Goal: Entertainment & Leisure: Browse casually

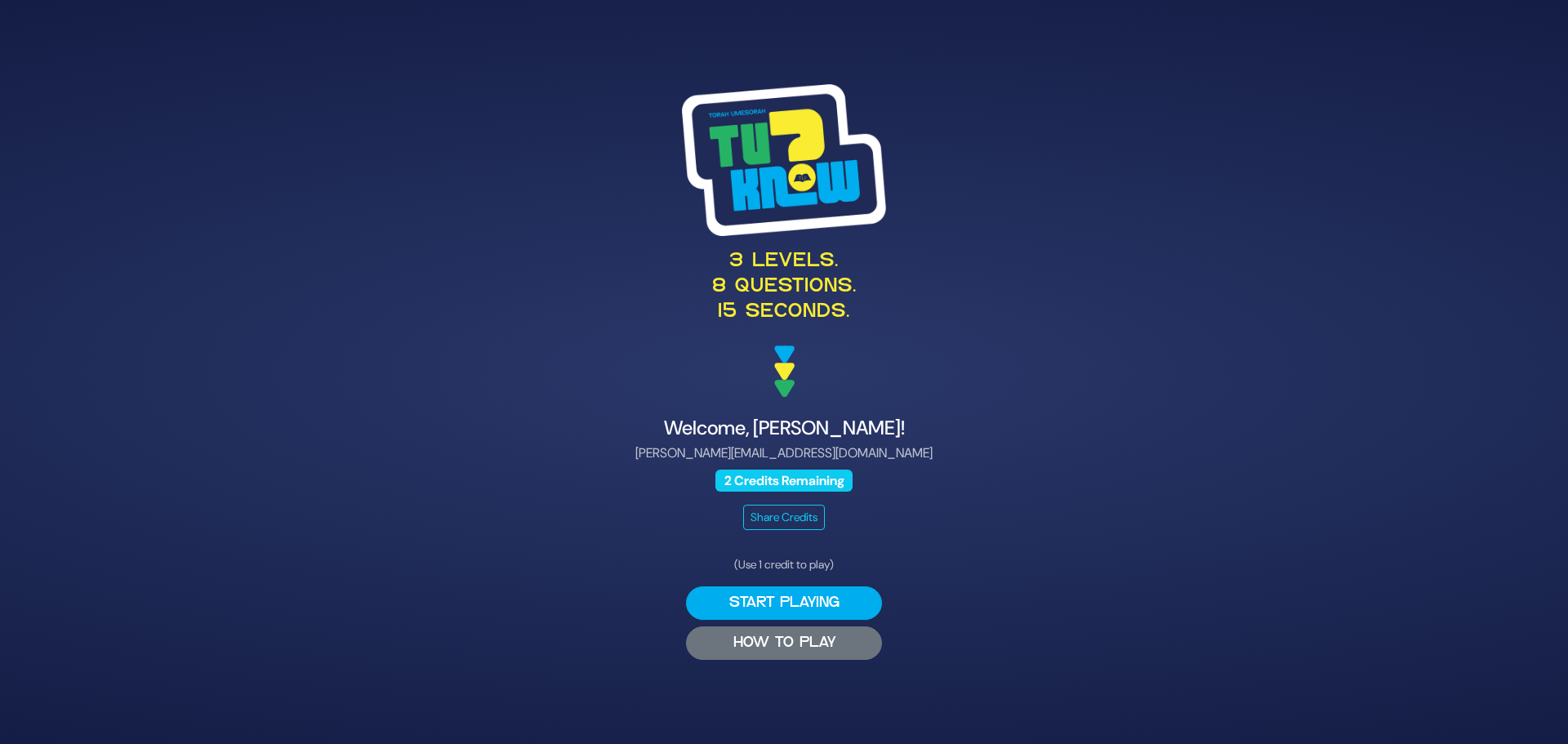
click at [783, 643] on button "HOW TO PLAY" at bounding box center [784, 643] width 196 height 33
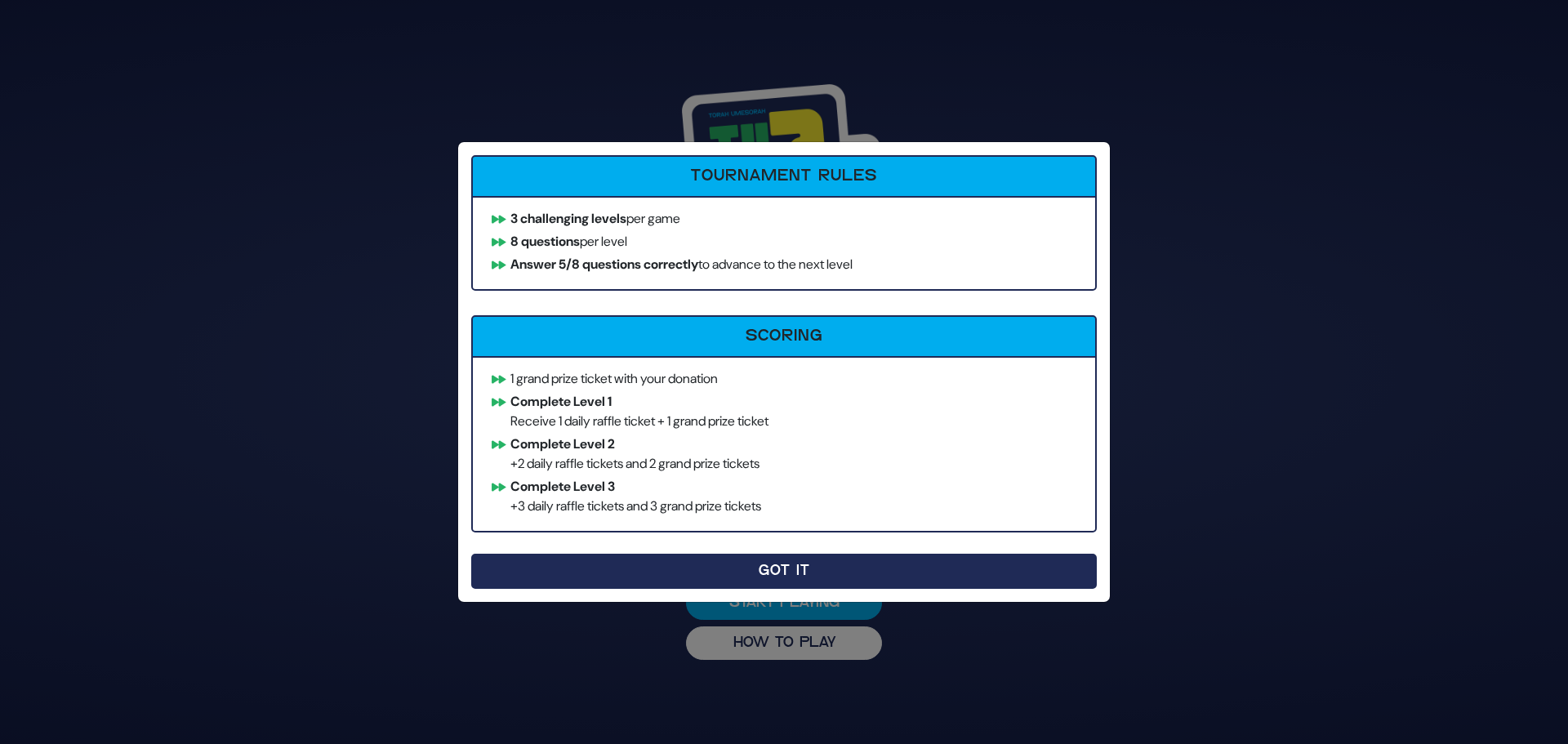
click at [782, 570] on button "Got It" at bounding box center [784, 571] width 625 height 35
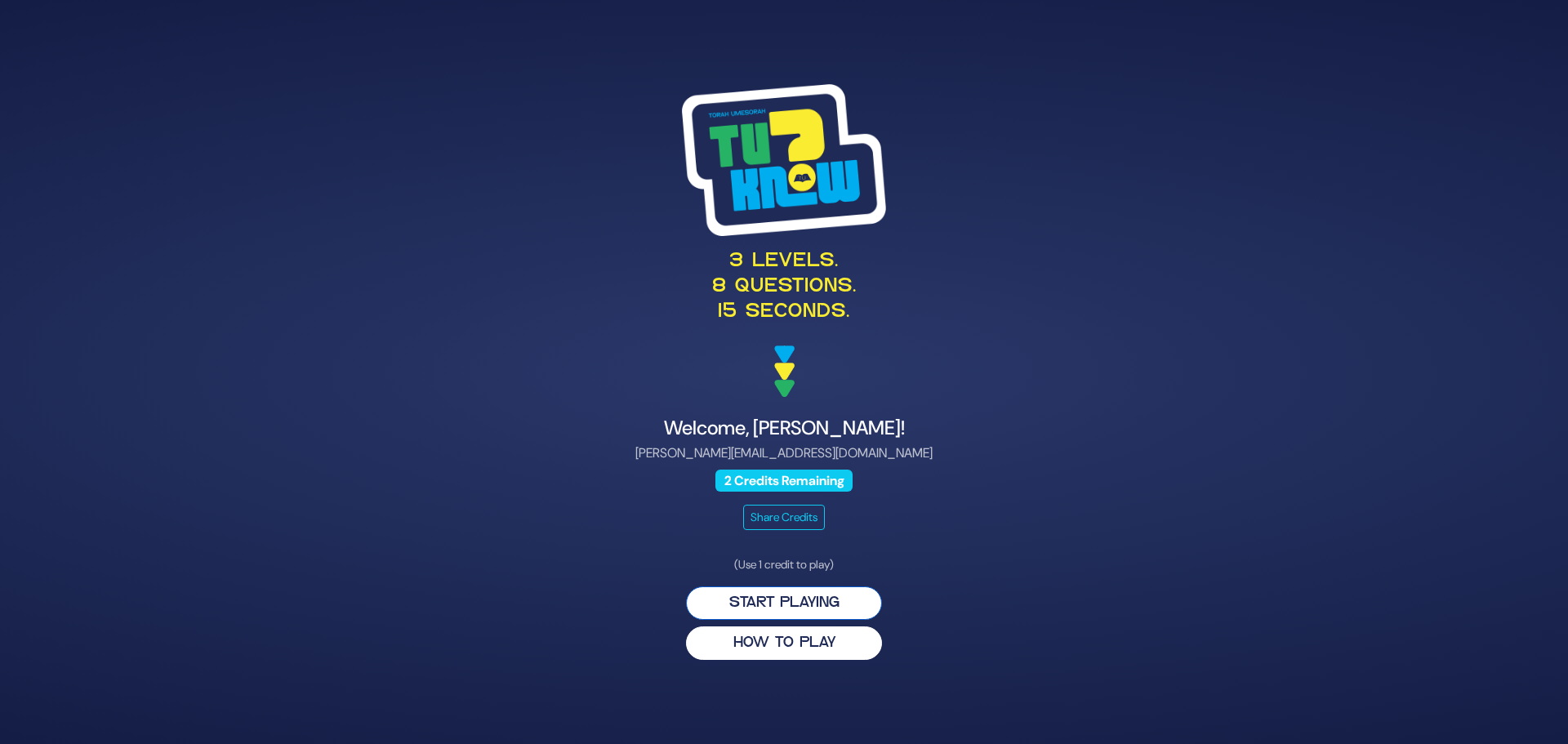
click at [776, 600] on button "Start Playing" at bounding box center [784, 603] width 196 height 33
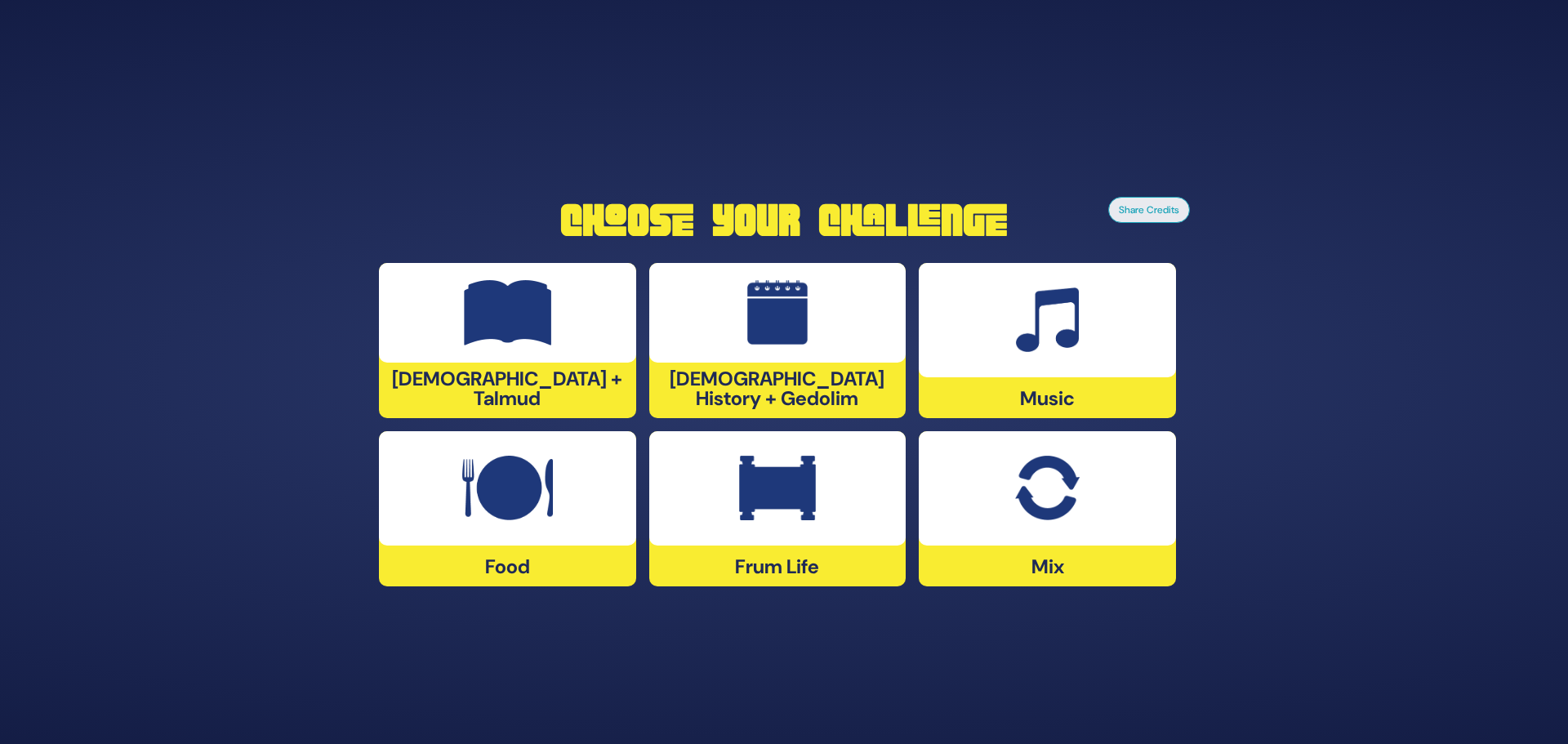
click at [801, 503] on img at bounding box center [777, 487] width 76 height 65
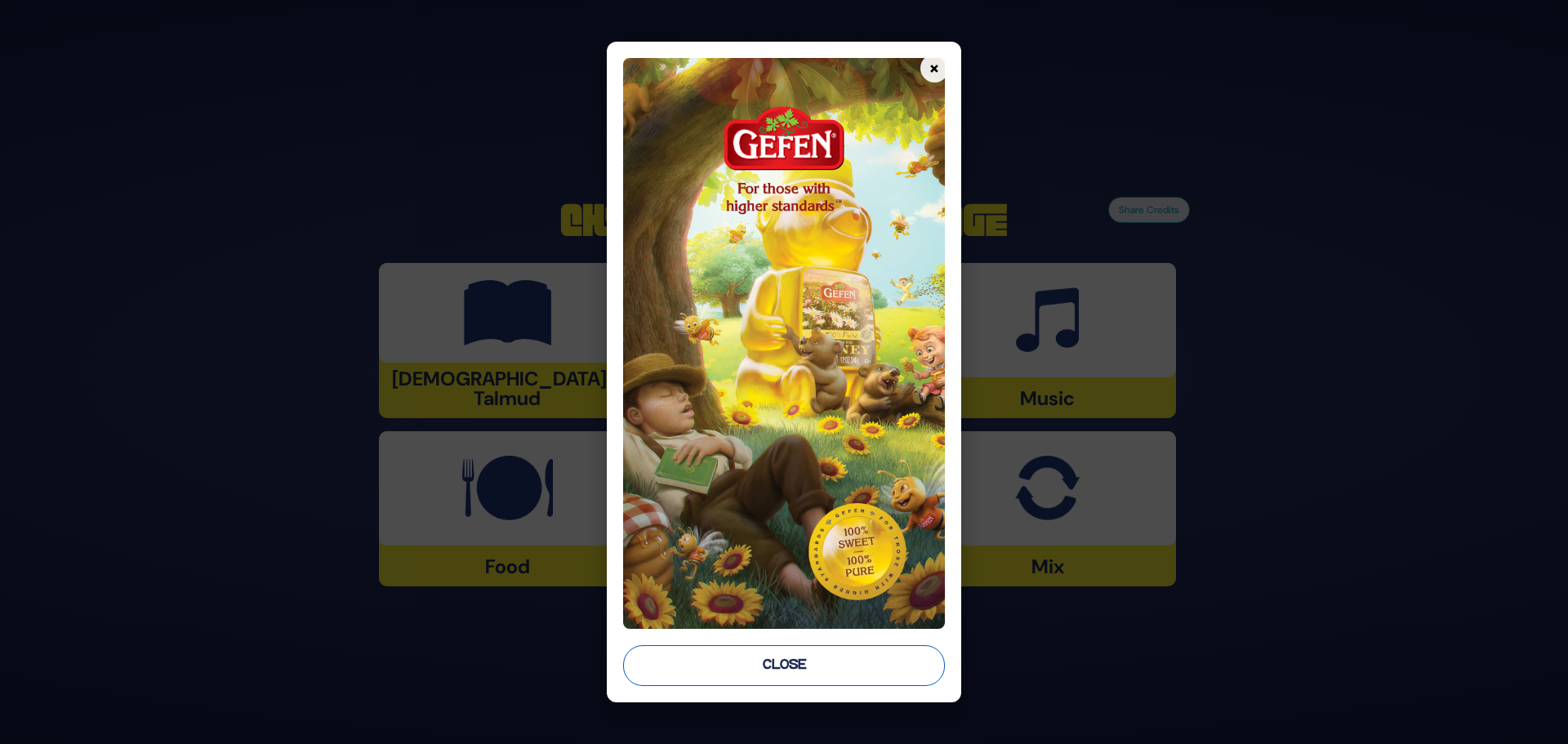
click at [779, 669] on button "Close" at bounding box center [784, 666] width 322 height 40
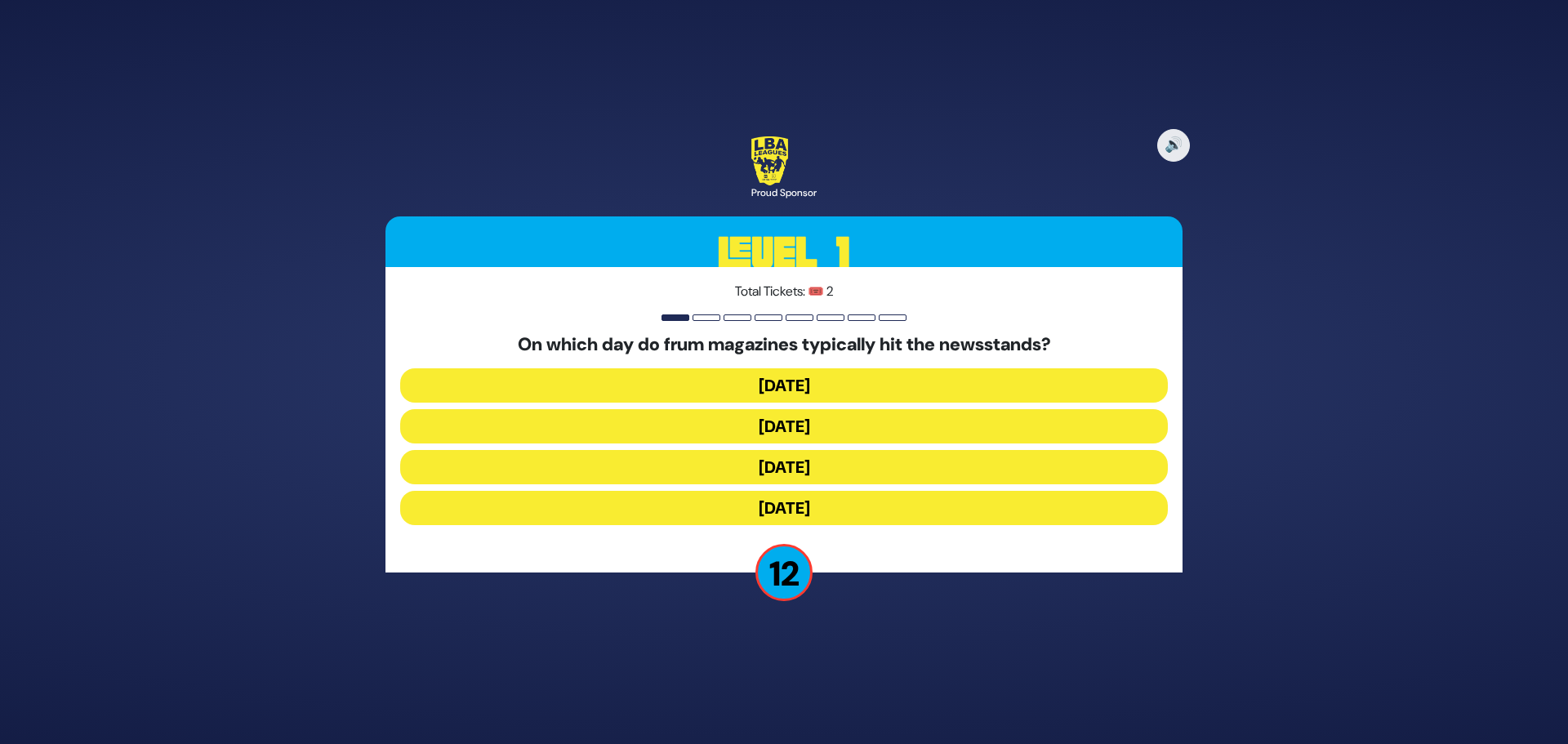
click at [815, 433] on button "[DATE]" at bounding box center [784, 426] width 768 height 34
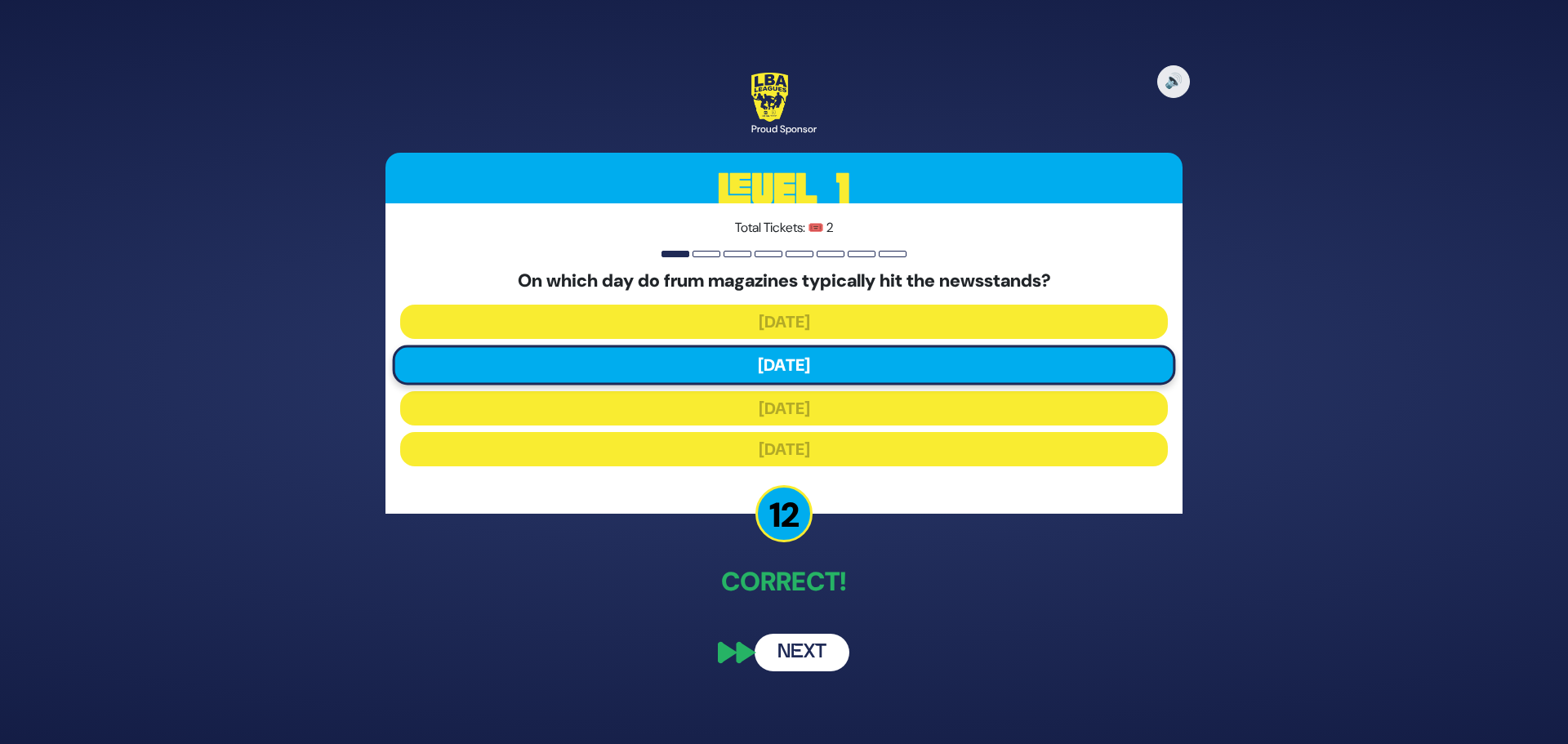
click at [793, 651] on button "Next" at bounding box center [801, 652] width 95 height 38
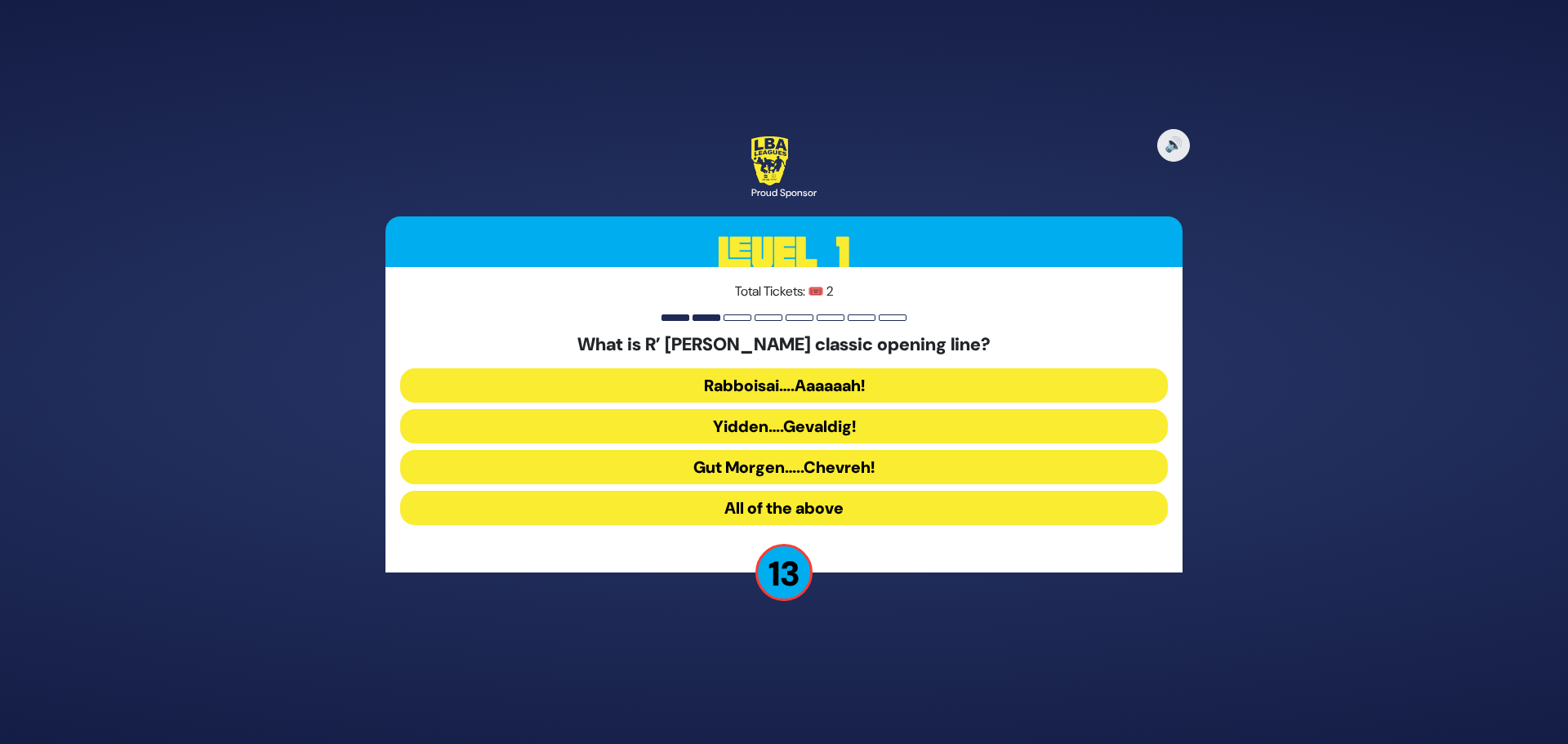
click at [798, 382] on button "Rabboisai….Aaaaaah!" at bounding box center [784, 384] width 768 height 34
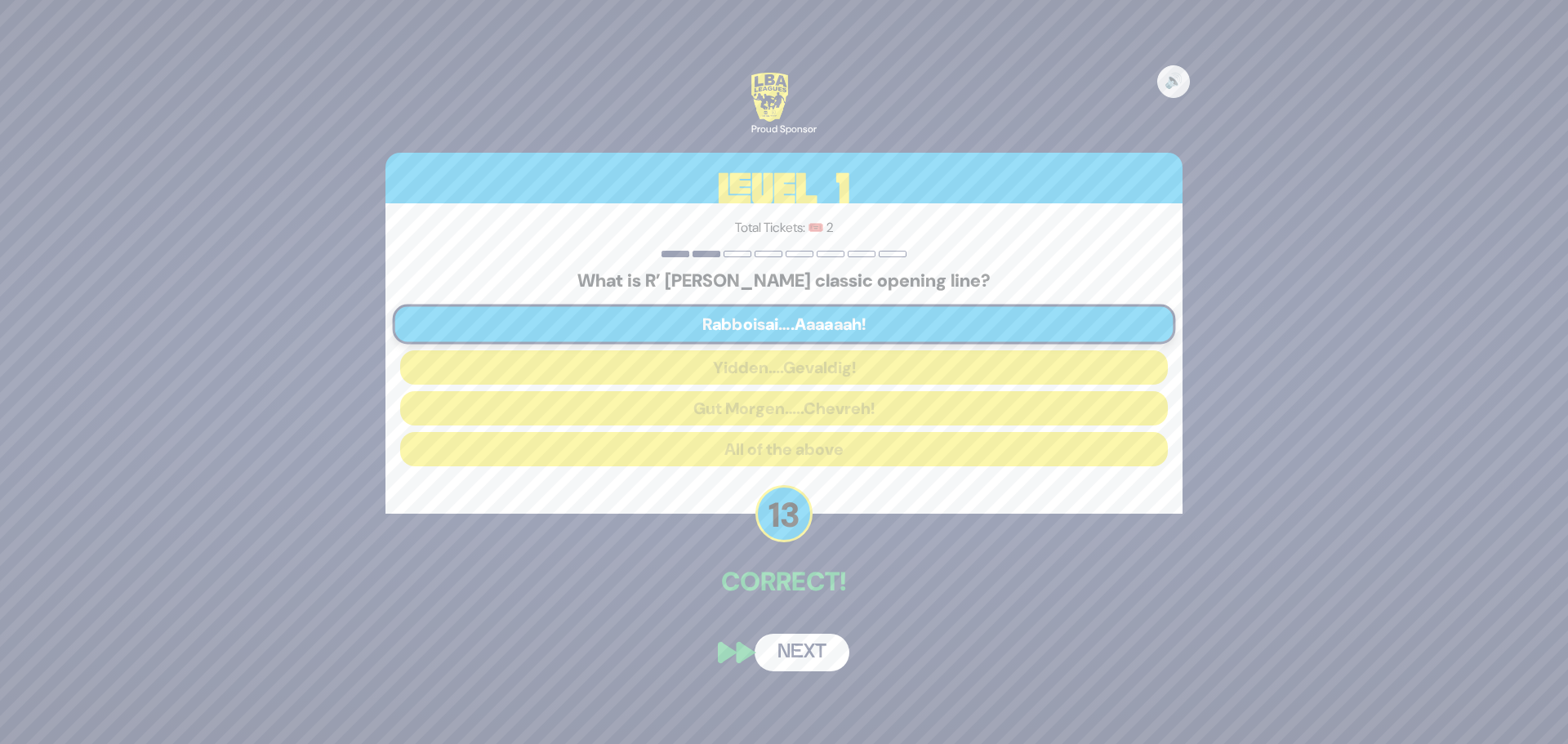
click at [798, 658] on button "Next" at bounding box center [801, 652] width 95 height 38
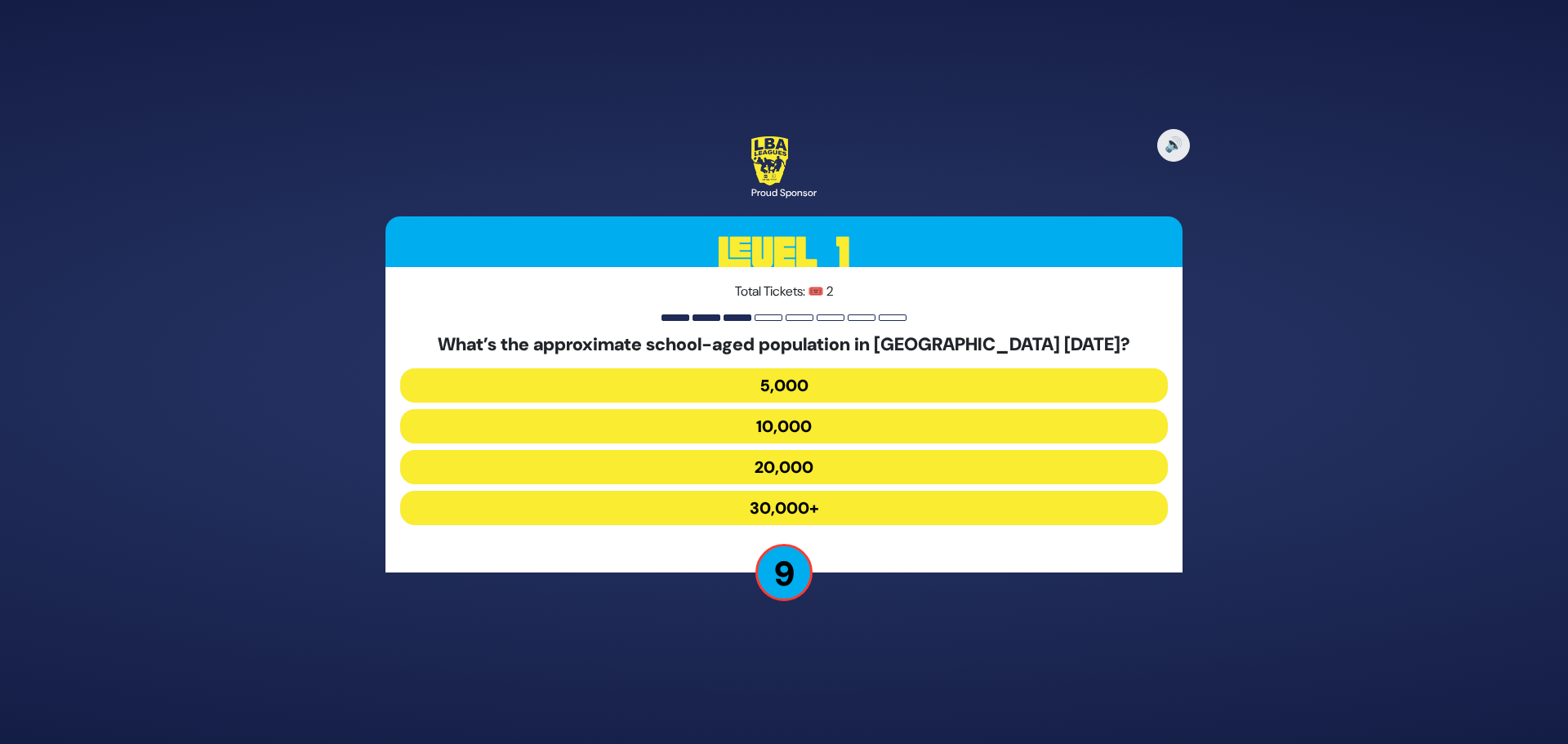
click at [789, 505] on button "30,000+" at bounding box center [784, 508] width 768 height 34
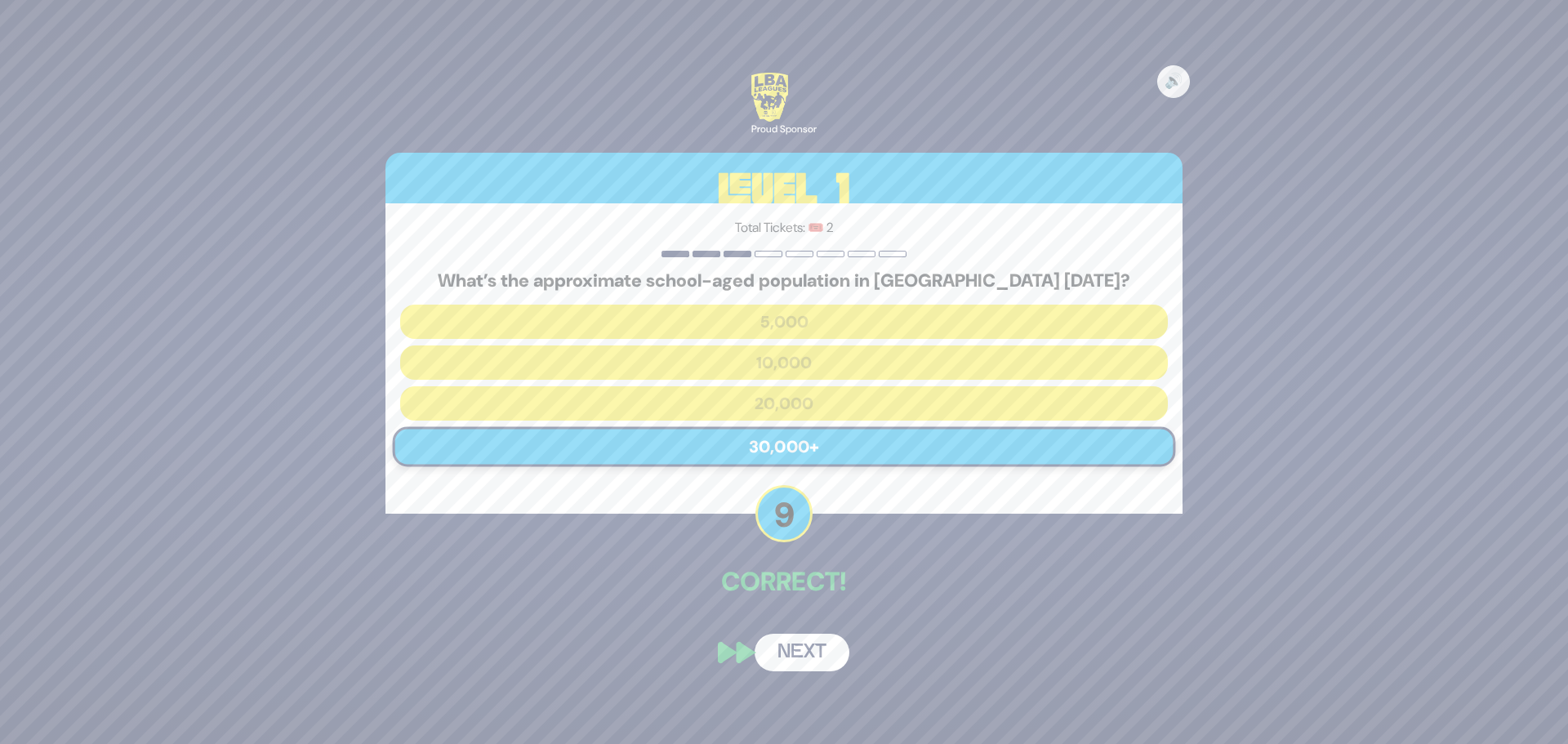
click at [795, 641] on button "Next" at bounding box center [801, 652] width 95 height 38
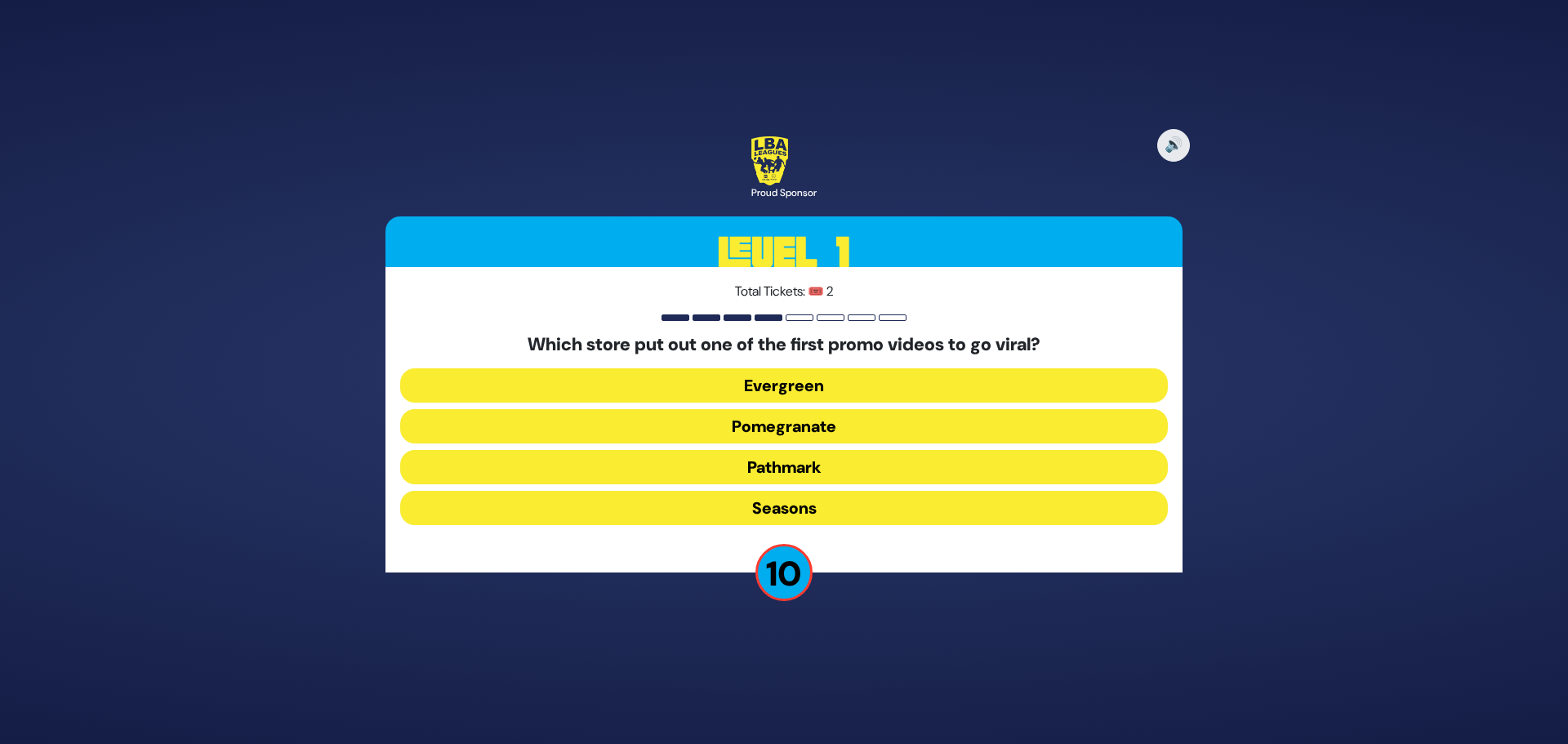
click at [773, 429] on button "Pomegranate" at bounding box center [784, 426] width 768 height 34
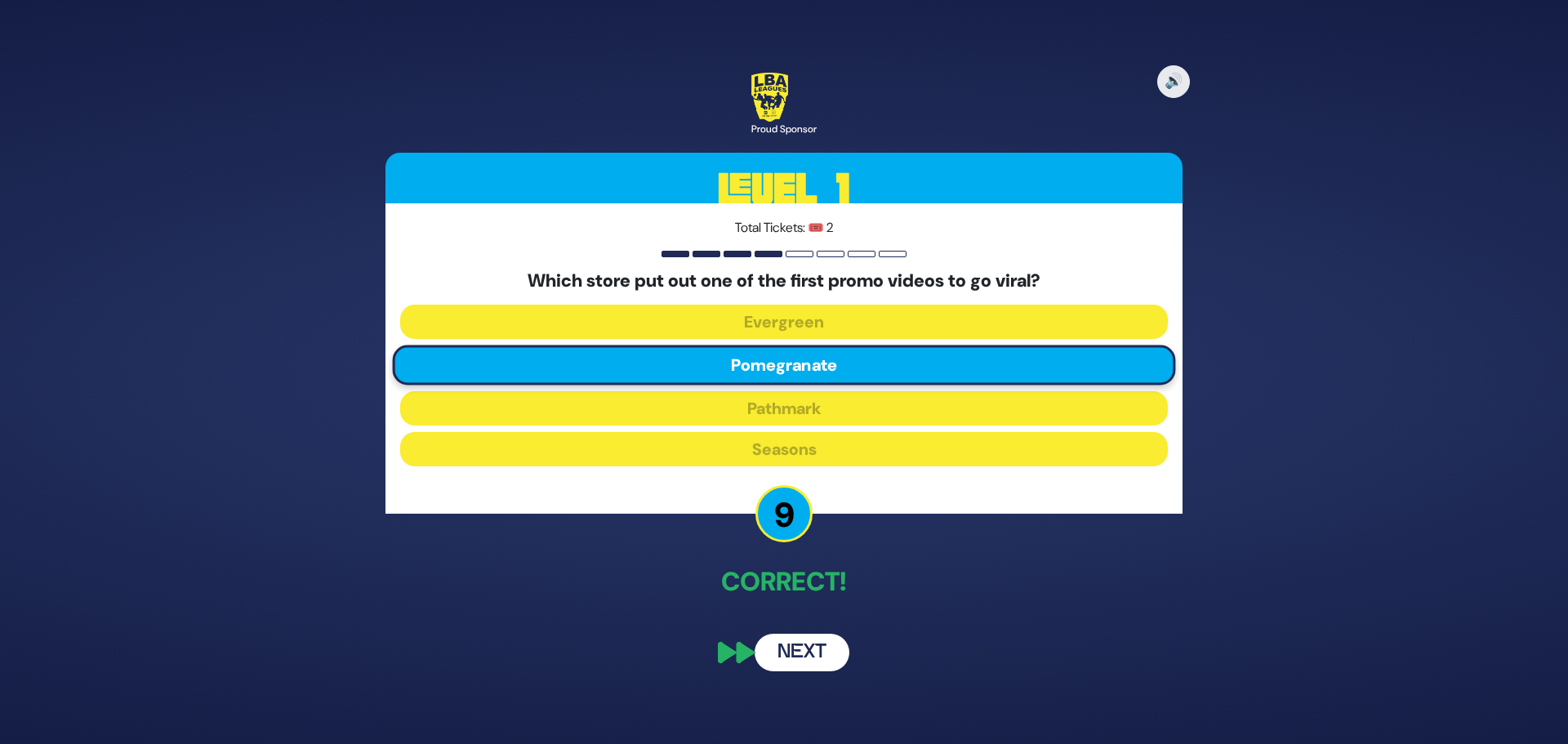
click at [808, 647] on button "Next" at bounding box center [801, 652] width 95 height 38
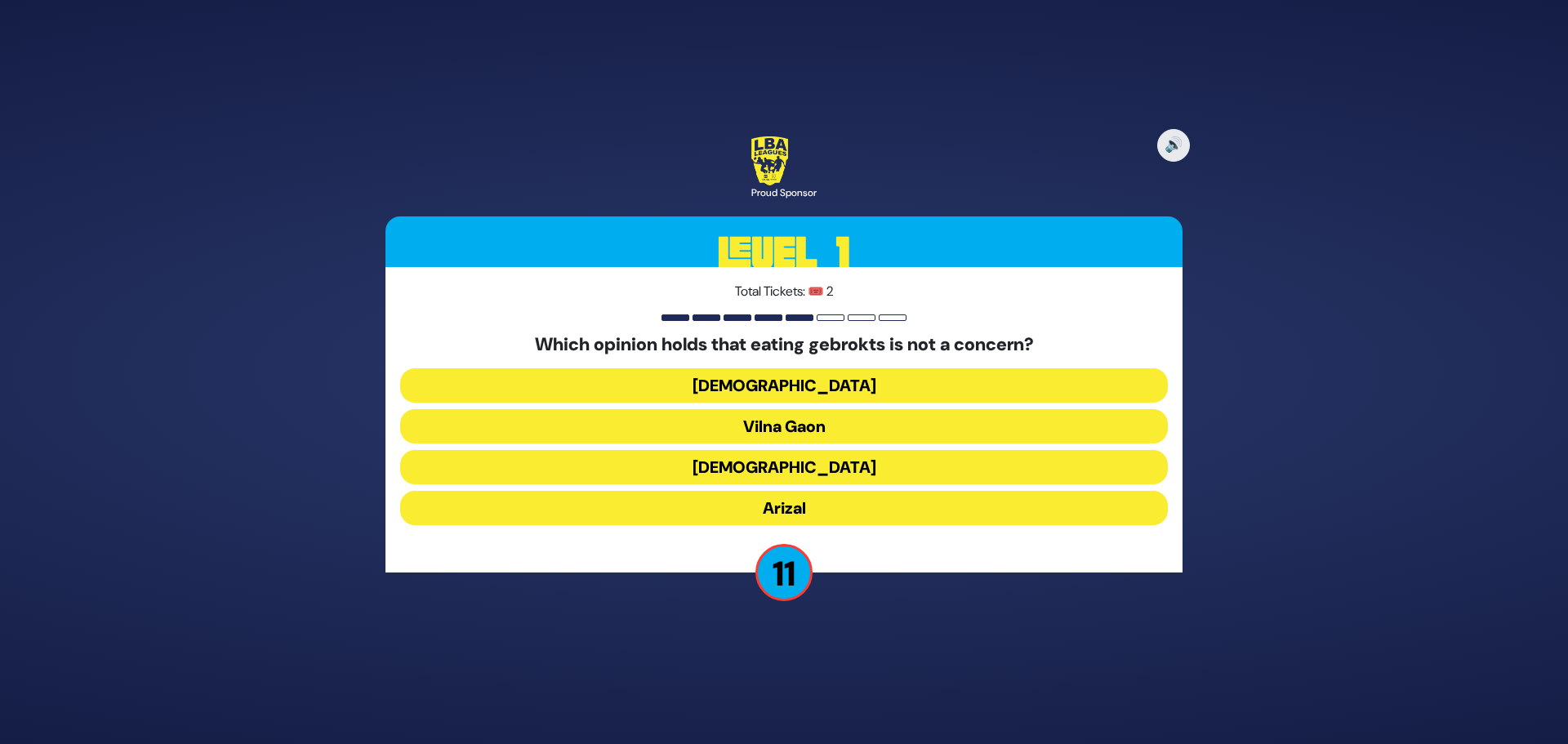
click at [786, 473] on button "[DEMOGRAPHIC_DATA]" at bounding box center [784, 466] width 768 height 34
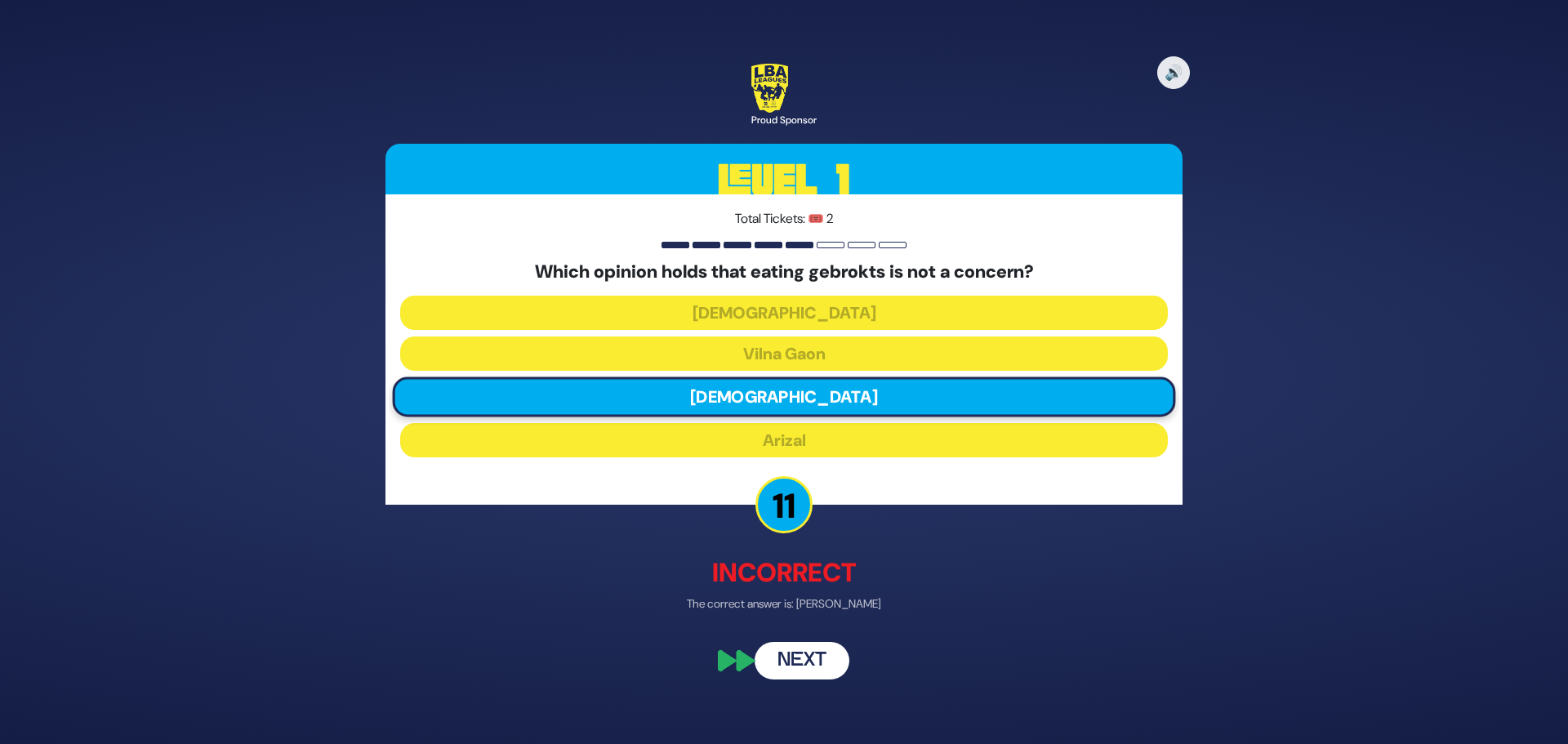
click at [798, 660] on button "Next" at bounding box center [801, 661] width 95 height 38
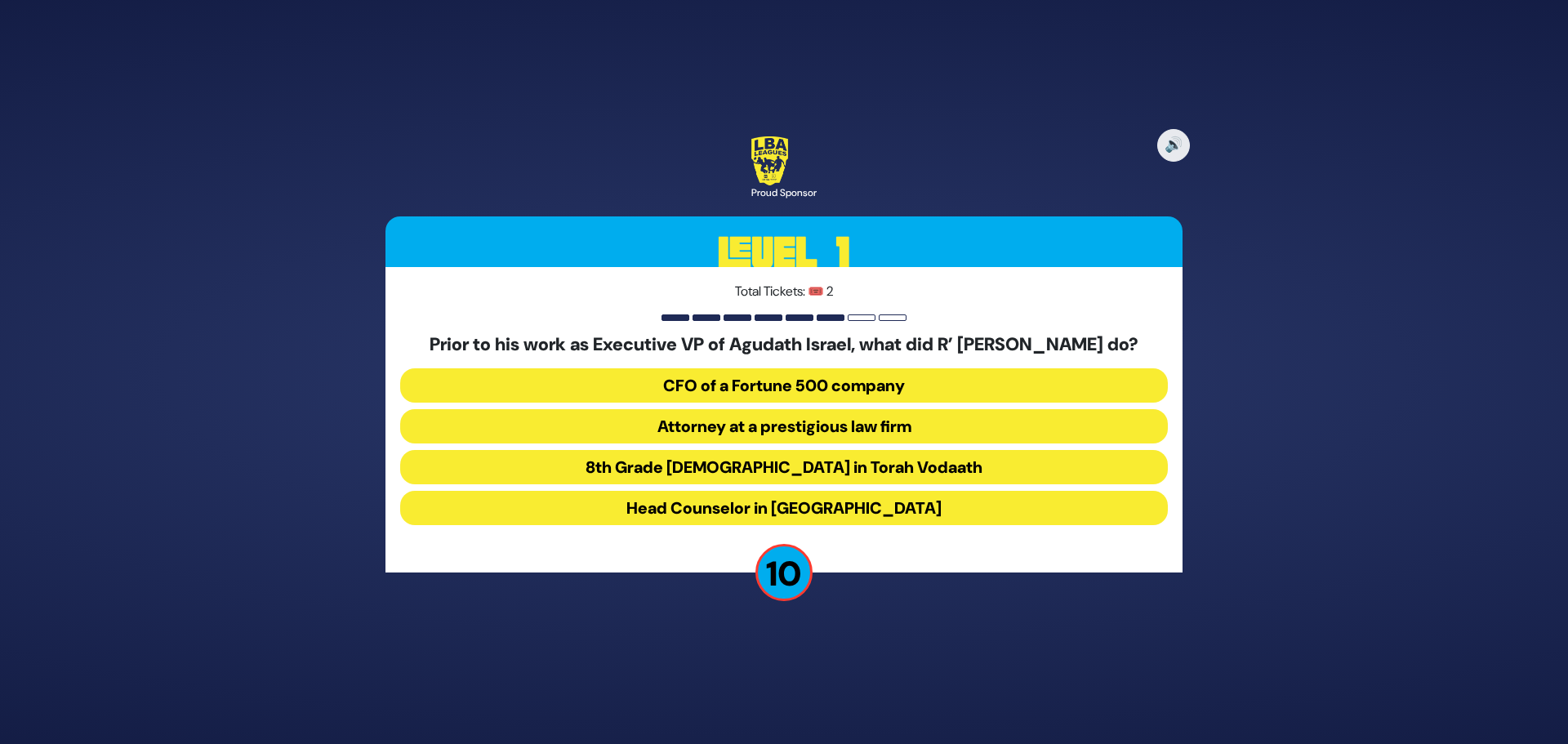
click at [763, 443] on button "Attorney at a prestigious law firm" at bounding box center [784, 426] width 768 height 34
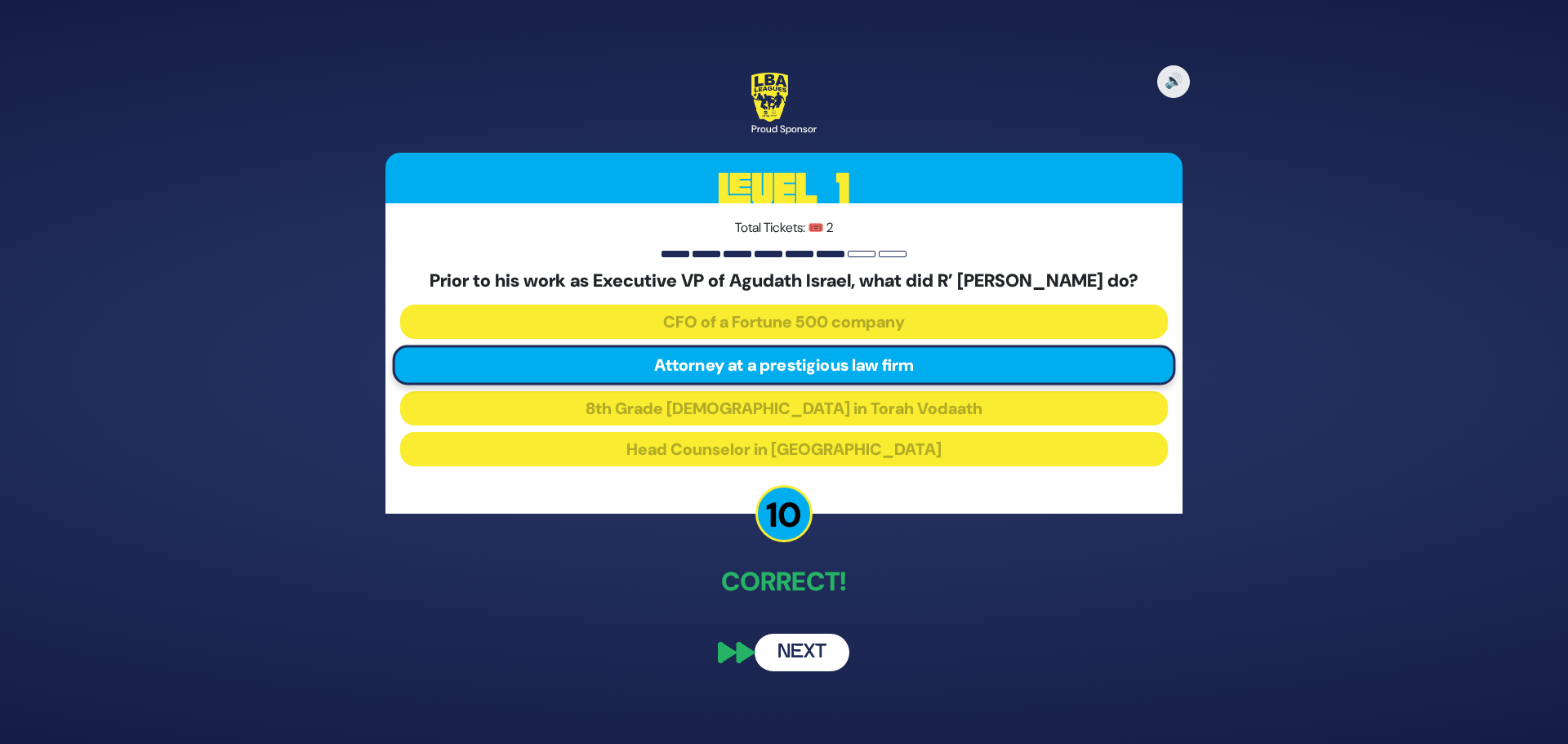
click at [798, 665] on button "Next" at bounding box center [801, 652] width 95 height 38
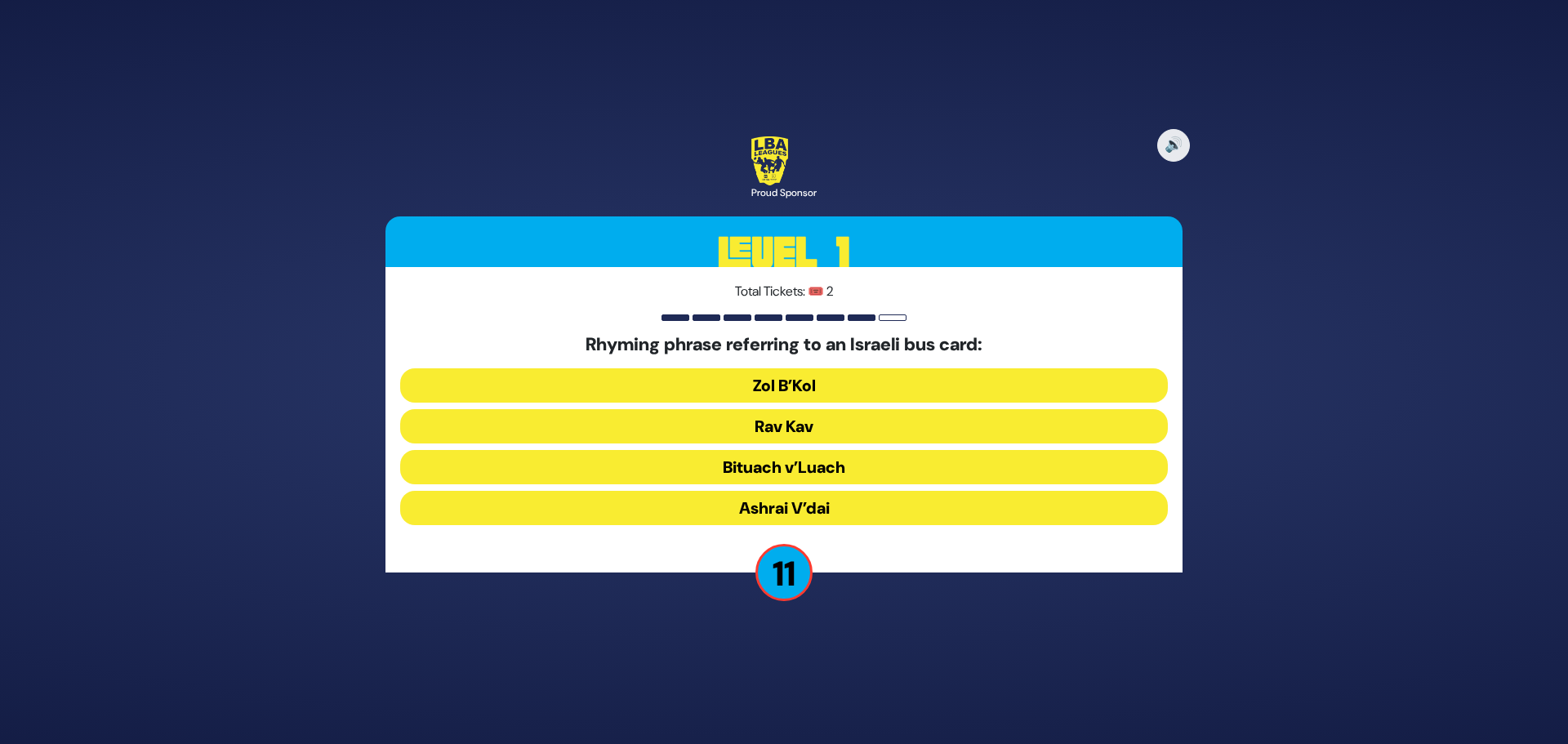
click at [795, 427] on button "Rav Kav" at bounding box center [784, 426] width 768 height 34
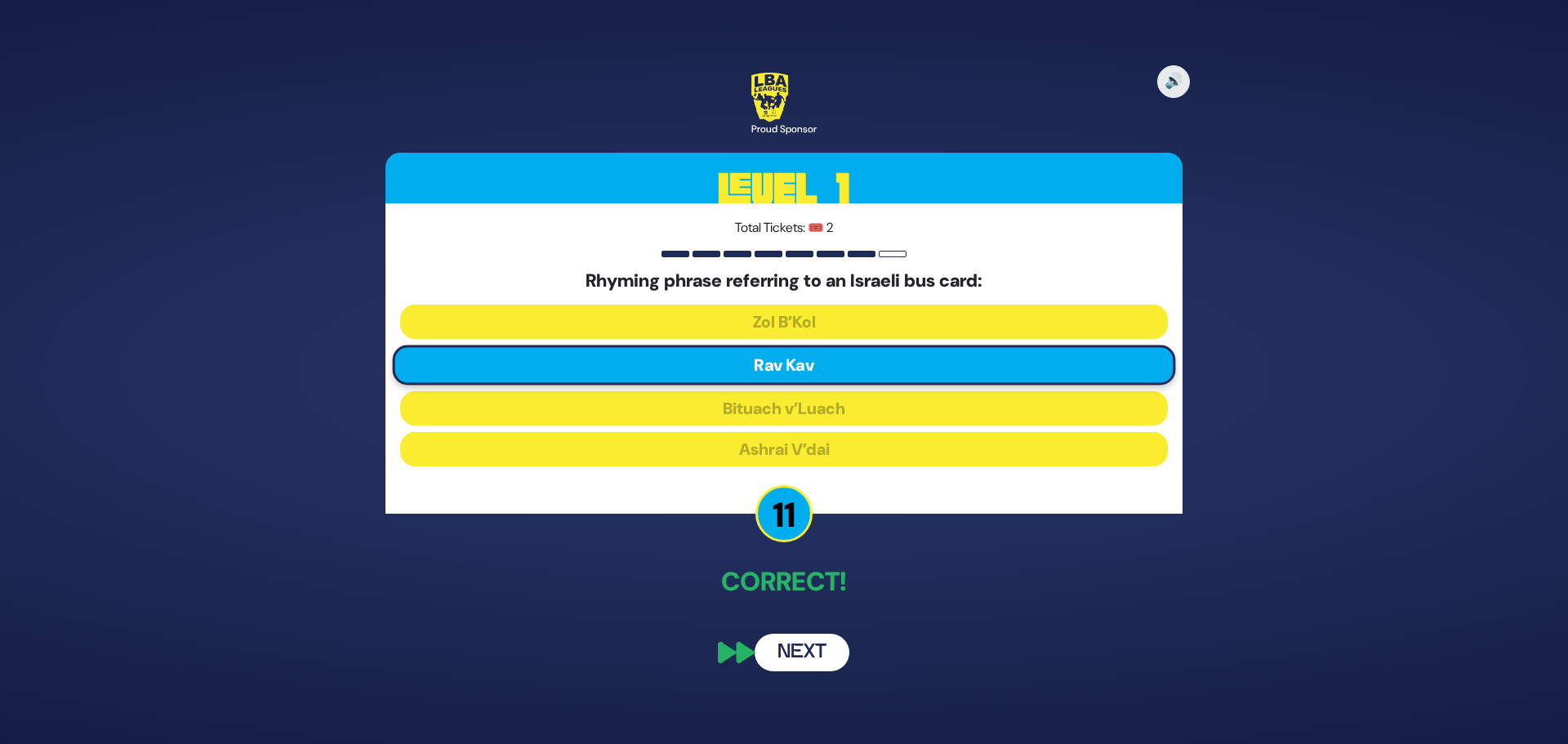
click at [801, 650] on button "Next" at bounding box center [801, 652] width 95 height 38
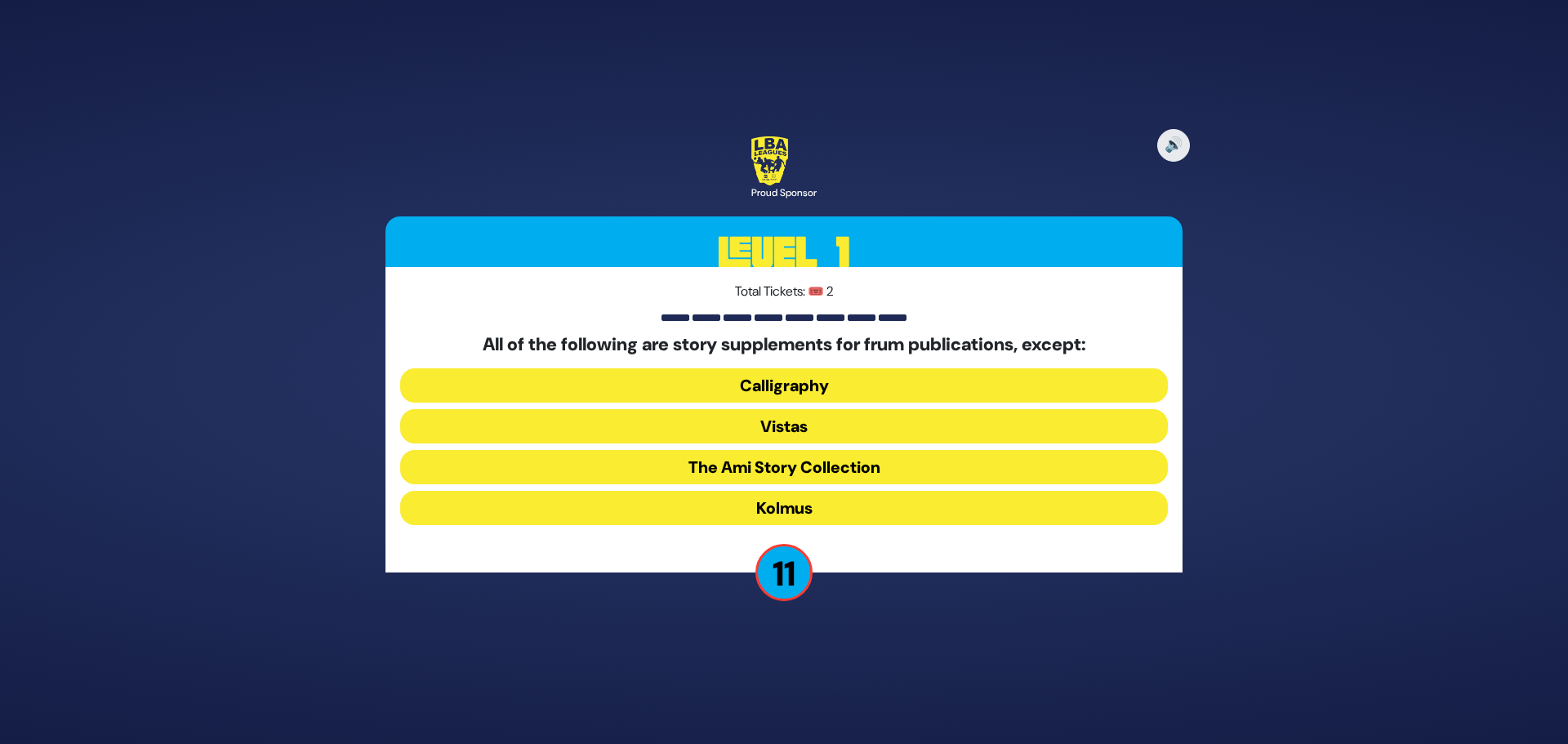
click at [784, 471] on button "The Ami Story Collection" at bounding box center [784, 466] width 768 height 34
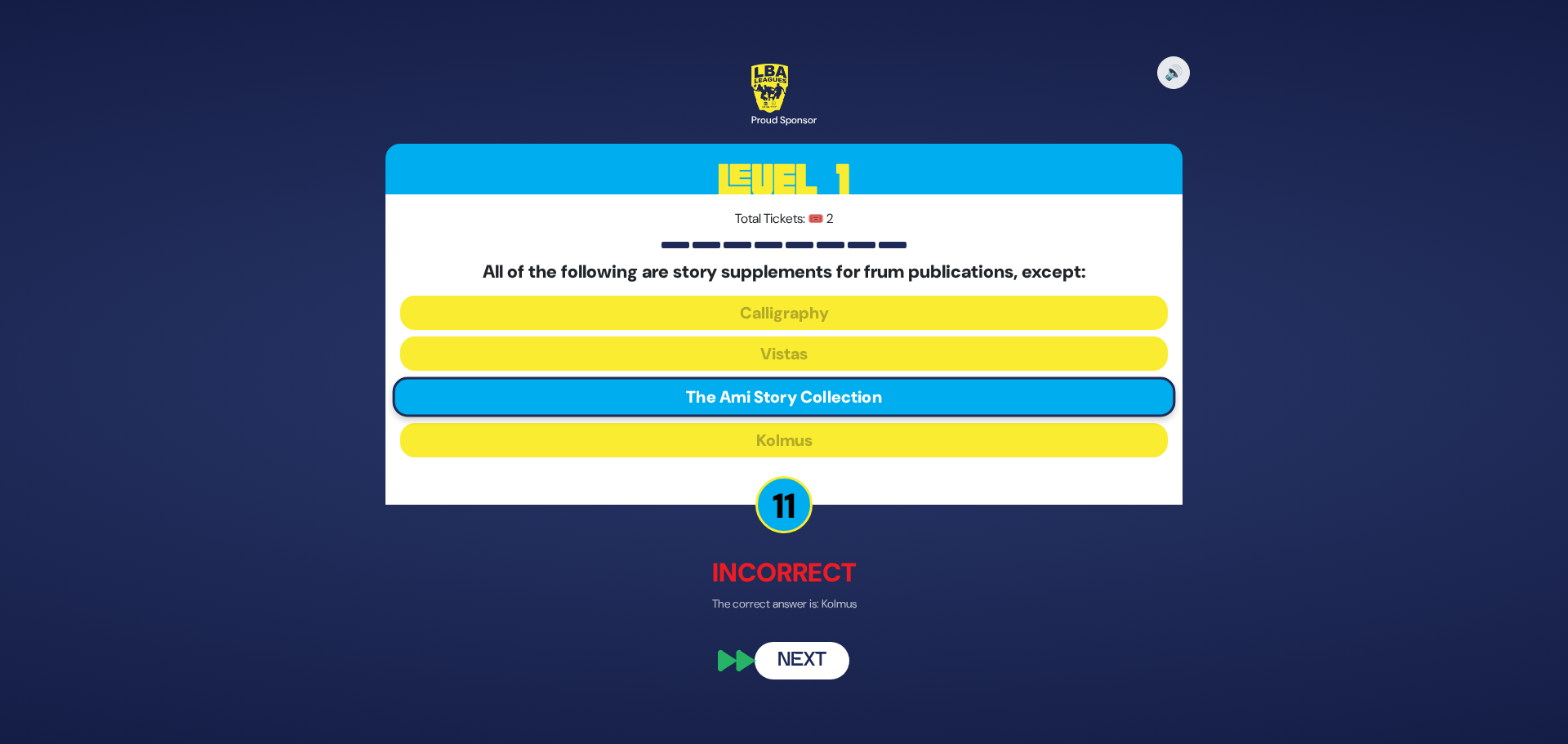
click at [810, 664] on button "Next" at bounding box center [801, 661] width 95 height 38
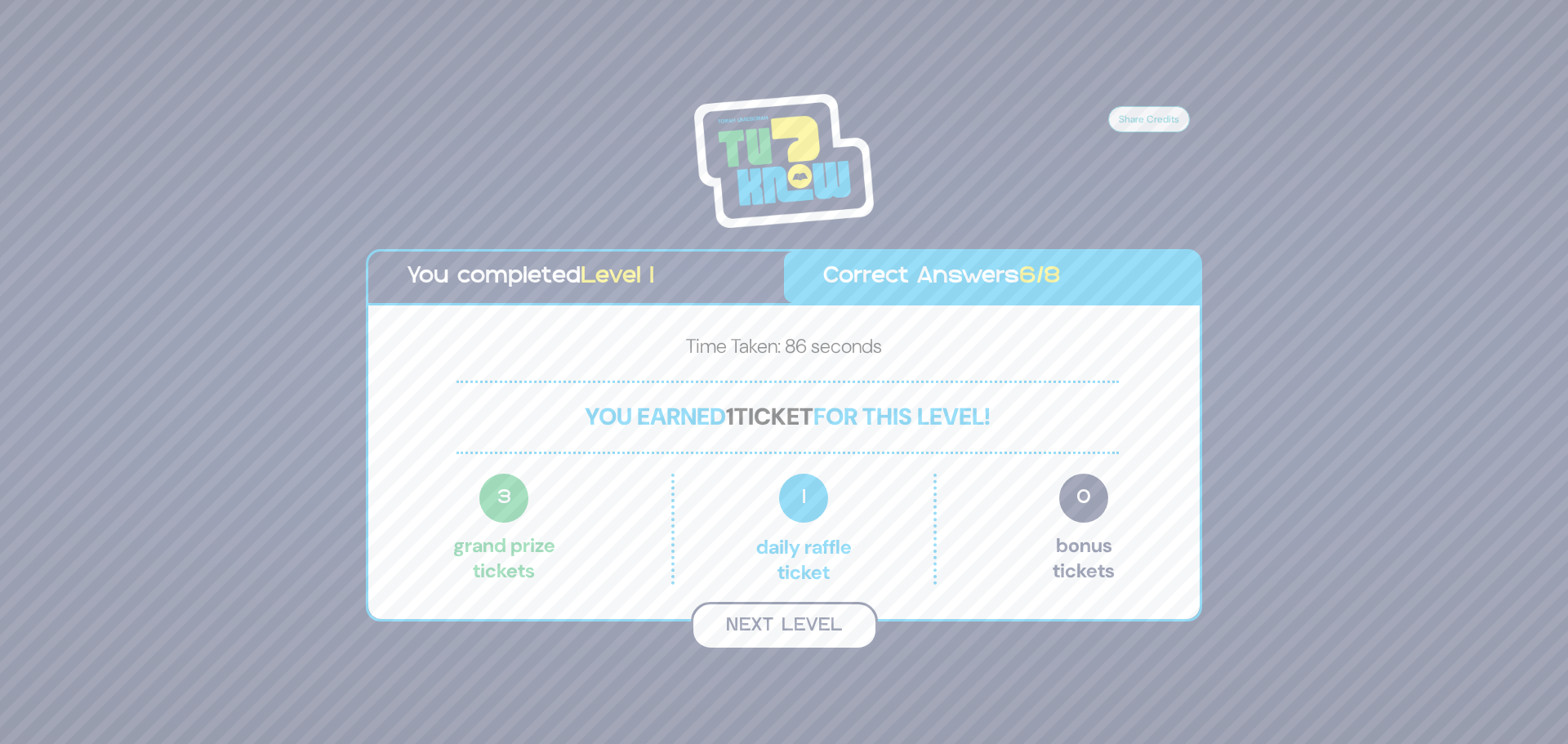
click at [782, 628] on button "Next Level" at bounding box center [784, 625] width 187 height 48
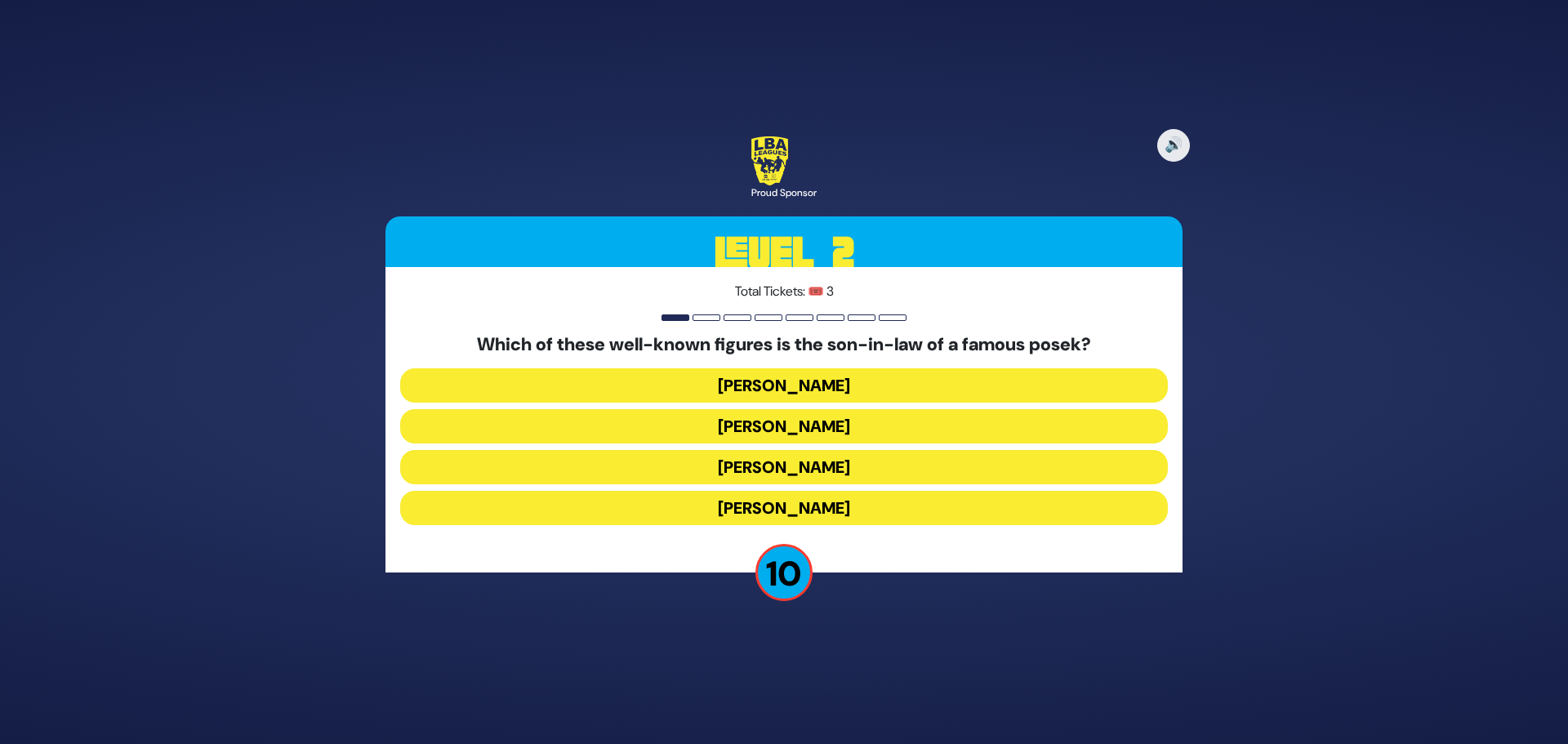
click at [785, 499] on button "[PERSON_NAME]" at bounding box center [784, 508] width 768 height 34
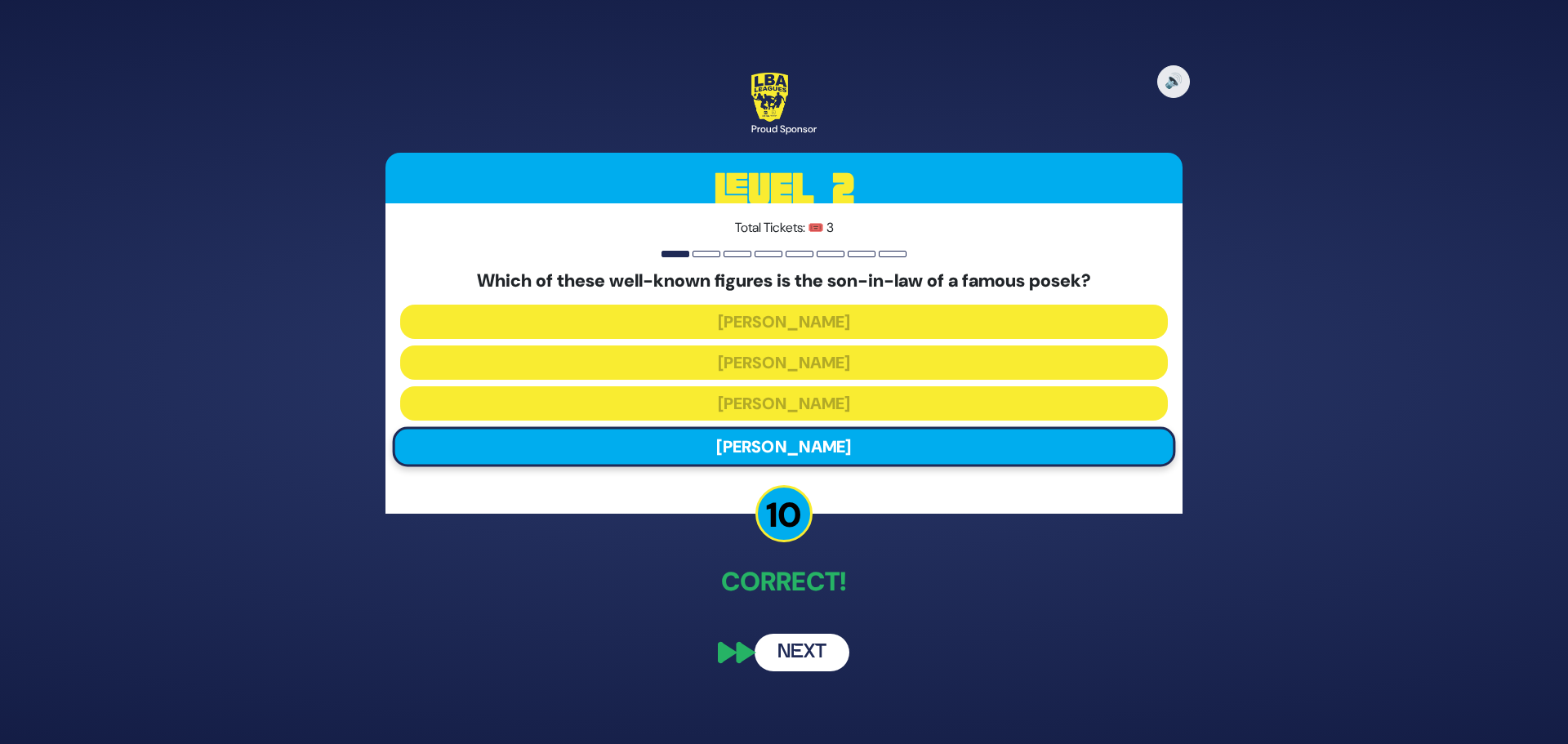
click at [807, 650] on button "Next" at bounding box center [801, 652] width 95 height 38
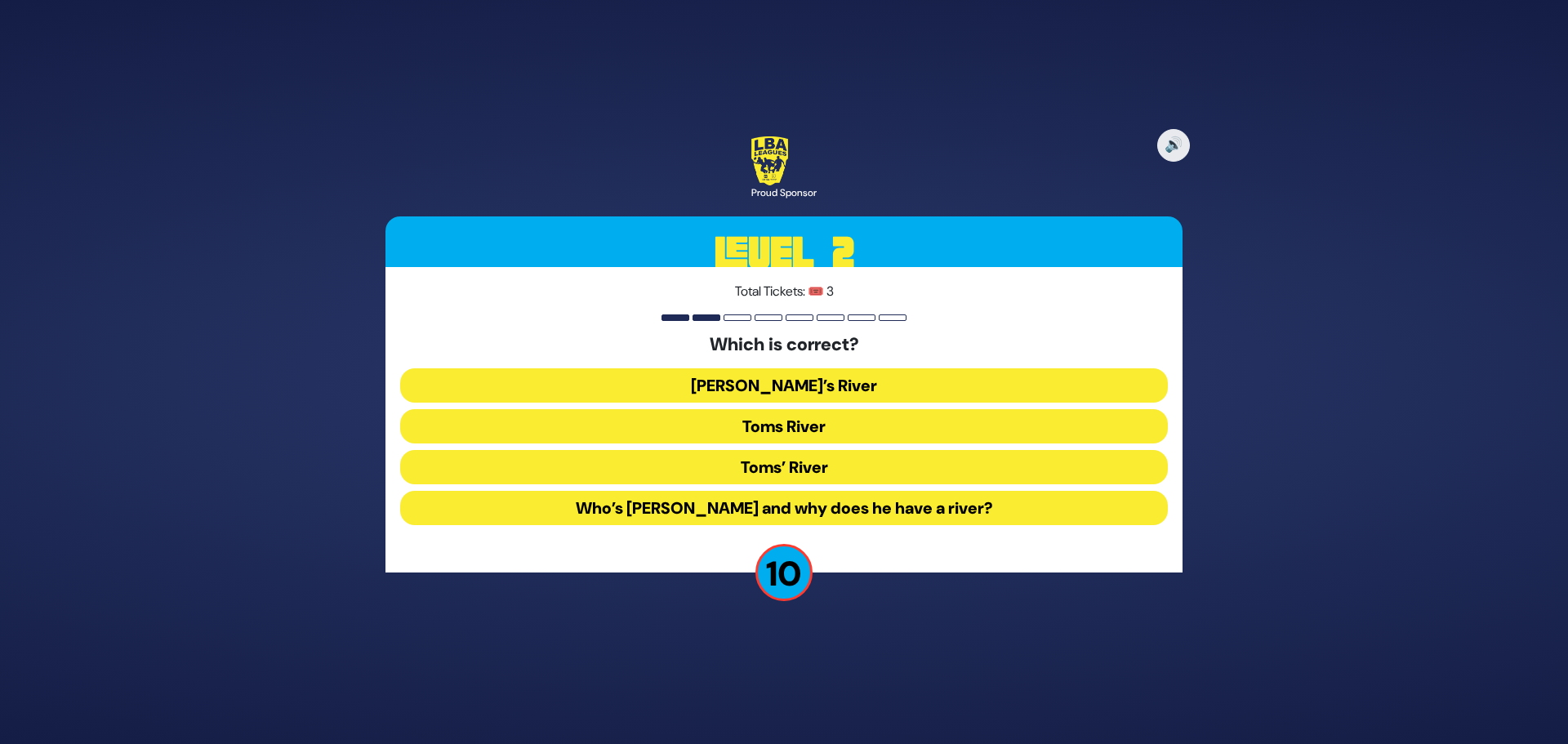
click at [772, 429] on button "Toms River" at bounding box center [784, 426] width 768 height 34
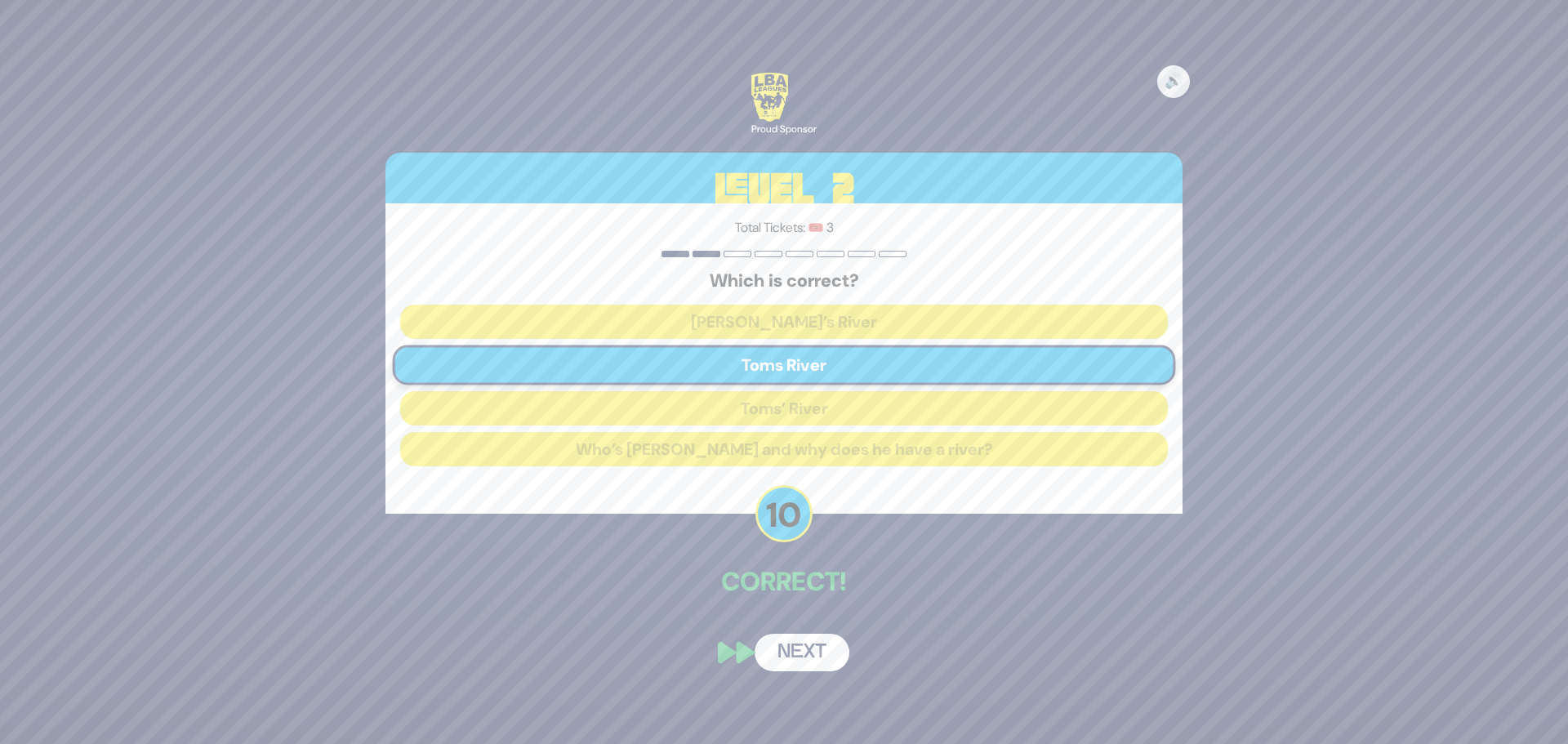
click at [795, 655] on button "Next" at bounding box center [801, 652] width 95 height 38
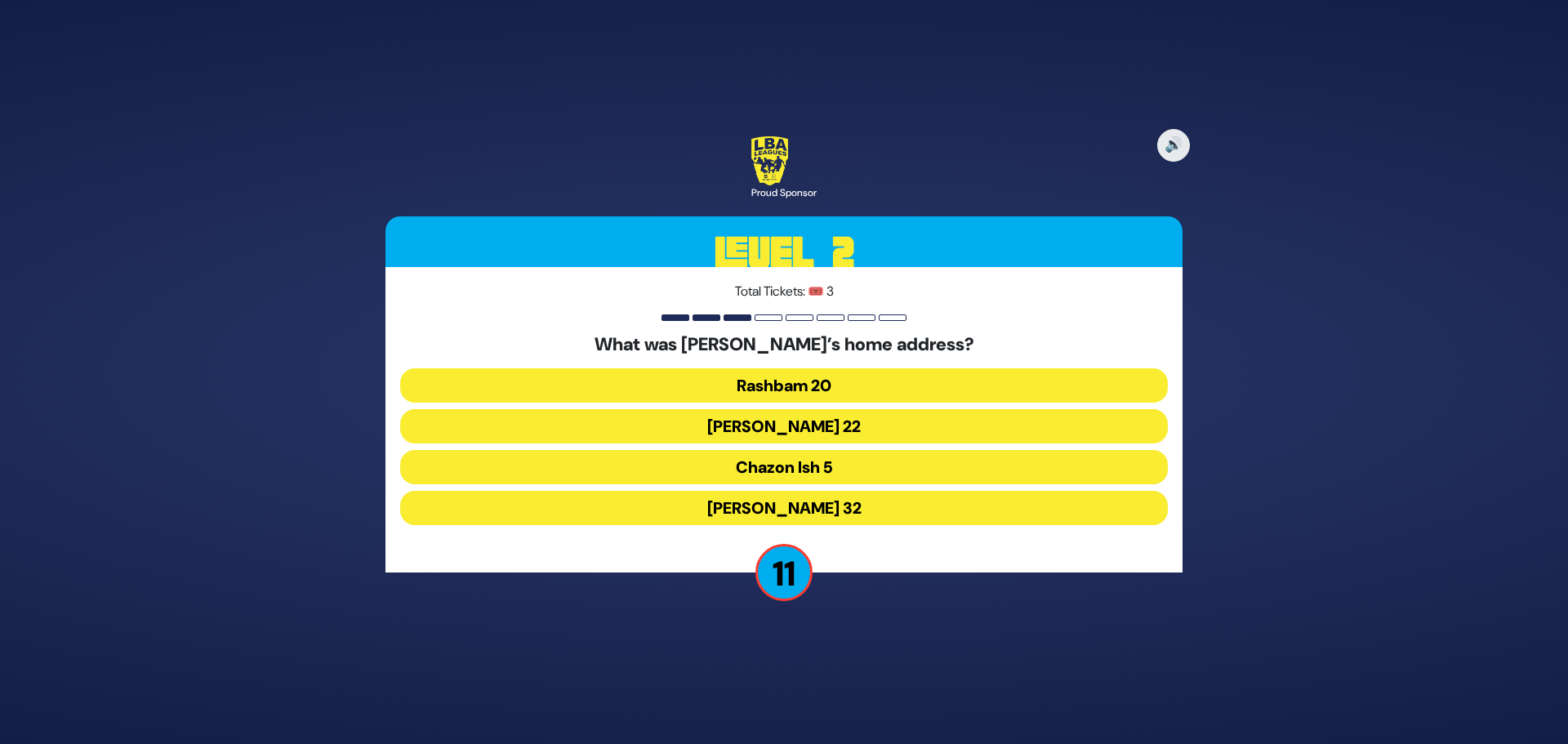
click at [791, 471] on button "Chazon Ish 5" at bounding box center [784, 466] width 768 height 34
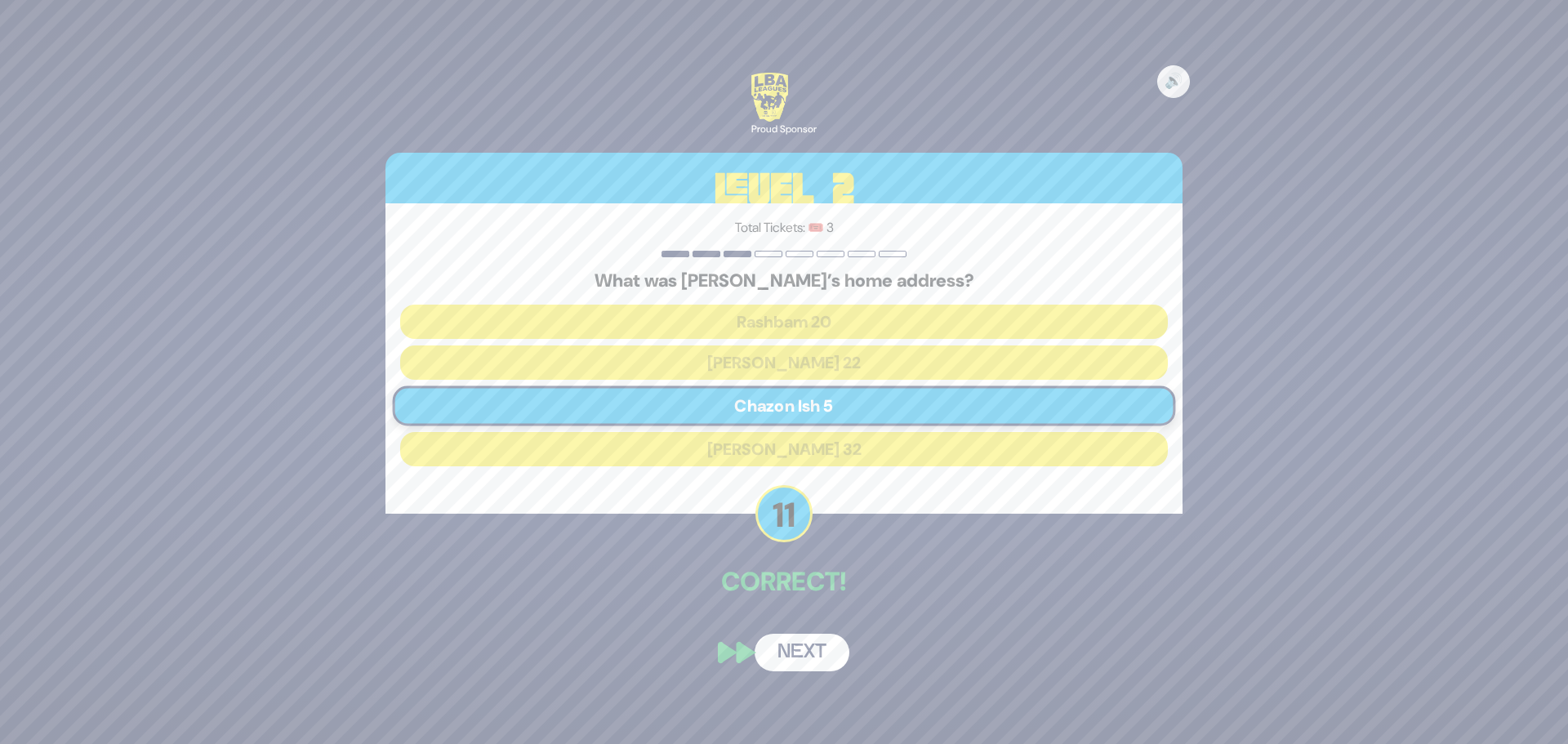
click at [806, 650] on button "Next" at bounding box center [801, 652] width 95 height 38
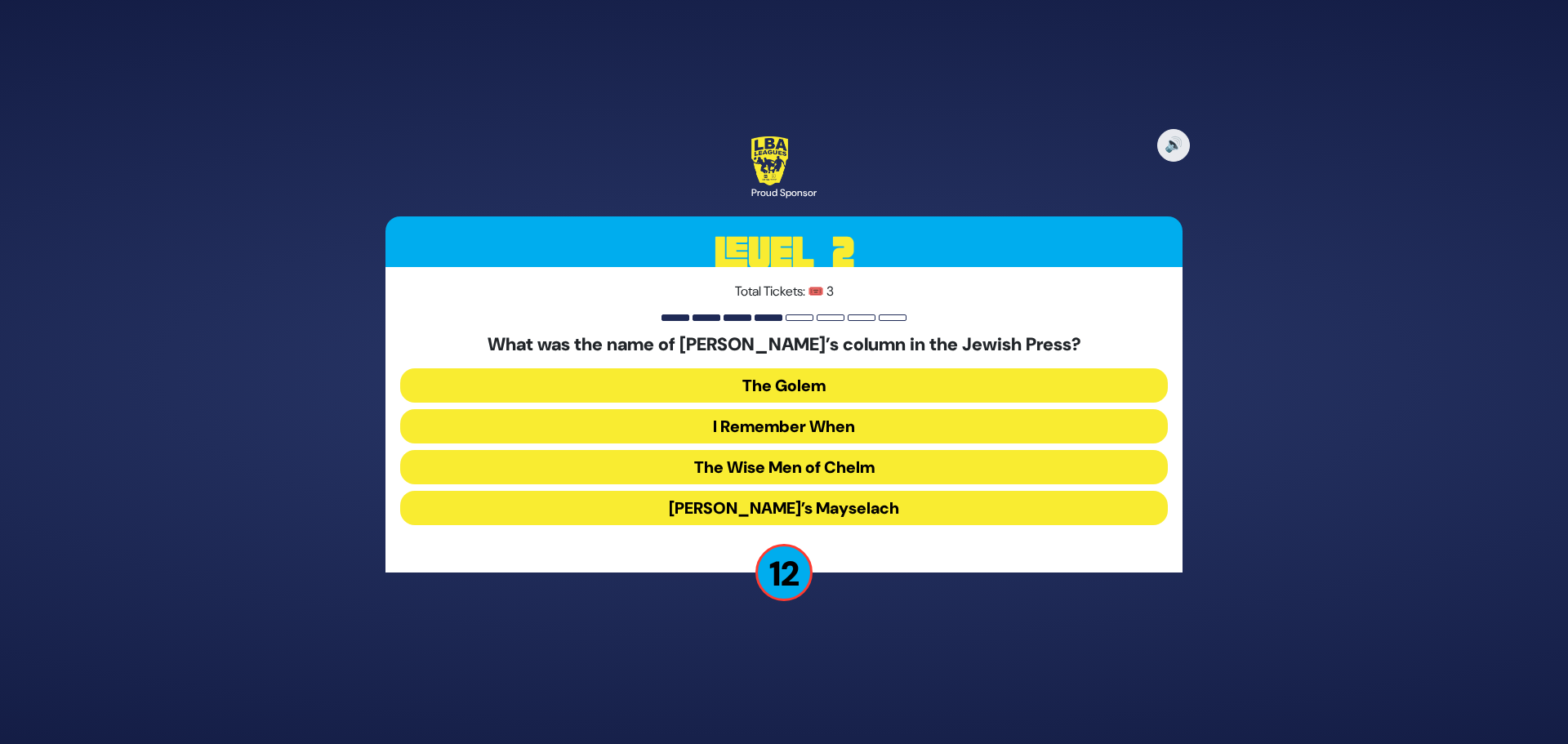
click at [793, 429] on button "I Remember When" at bounding box center [784, 426] width 768 height 34
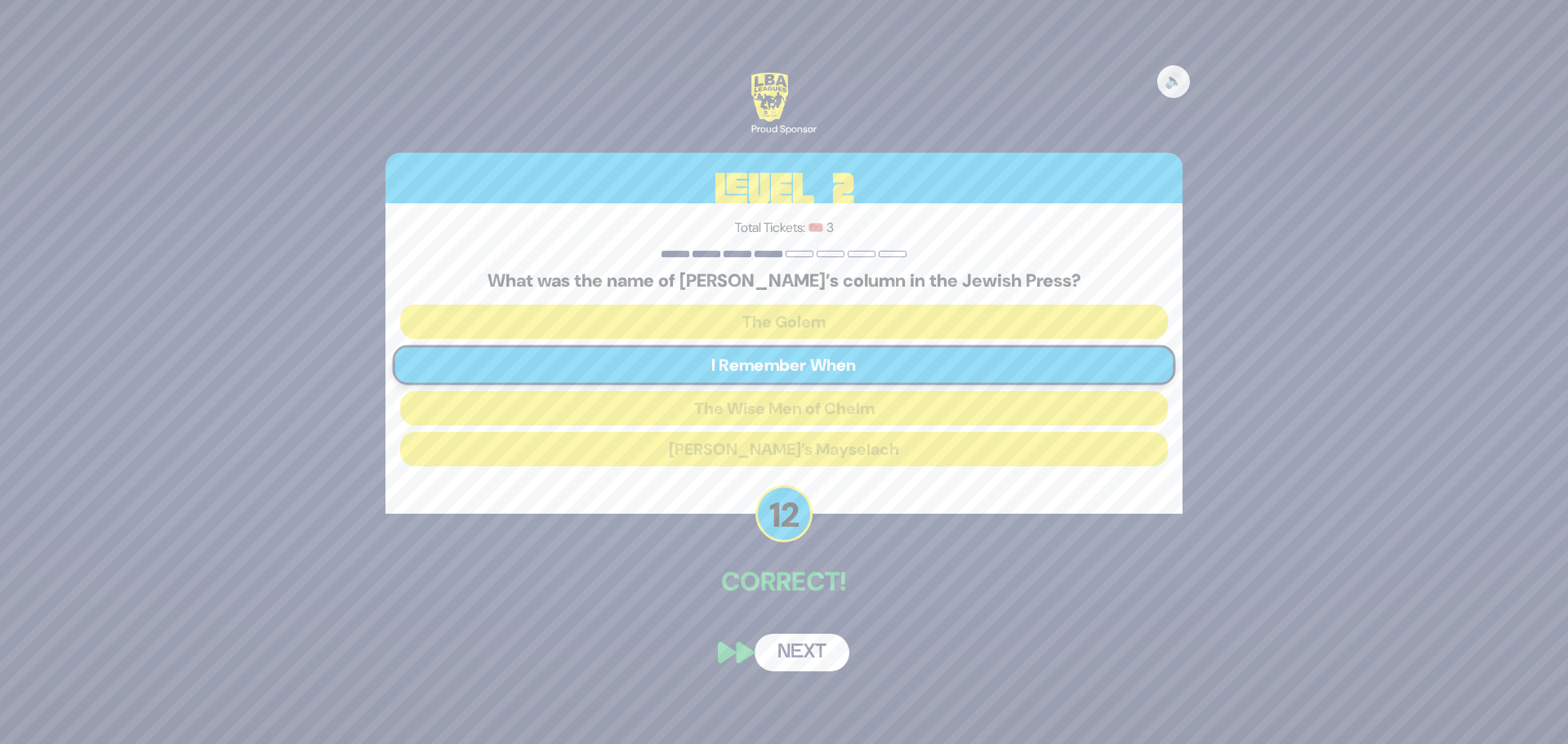
click at [798, 652] on button "Next" at bounding box center [801, 652] width 95 height 38
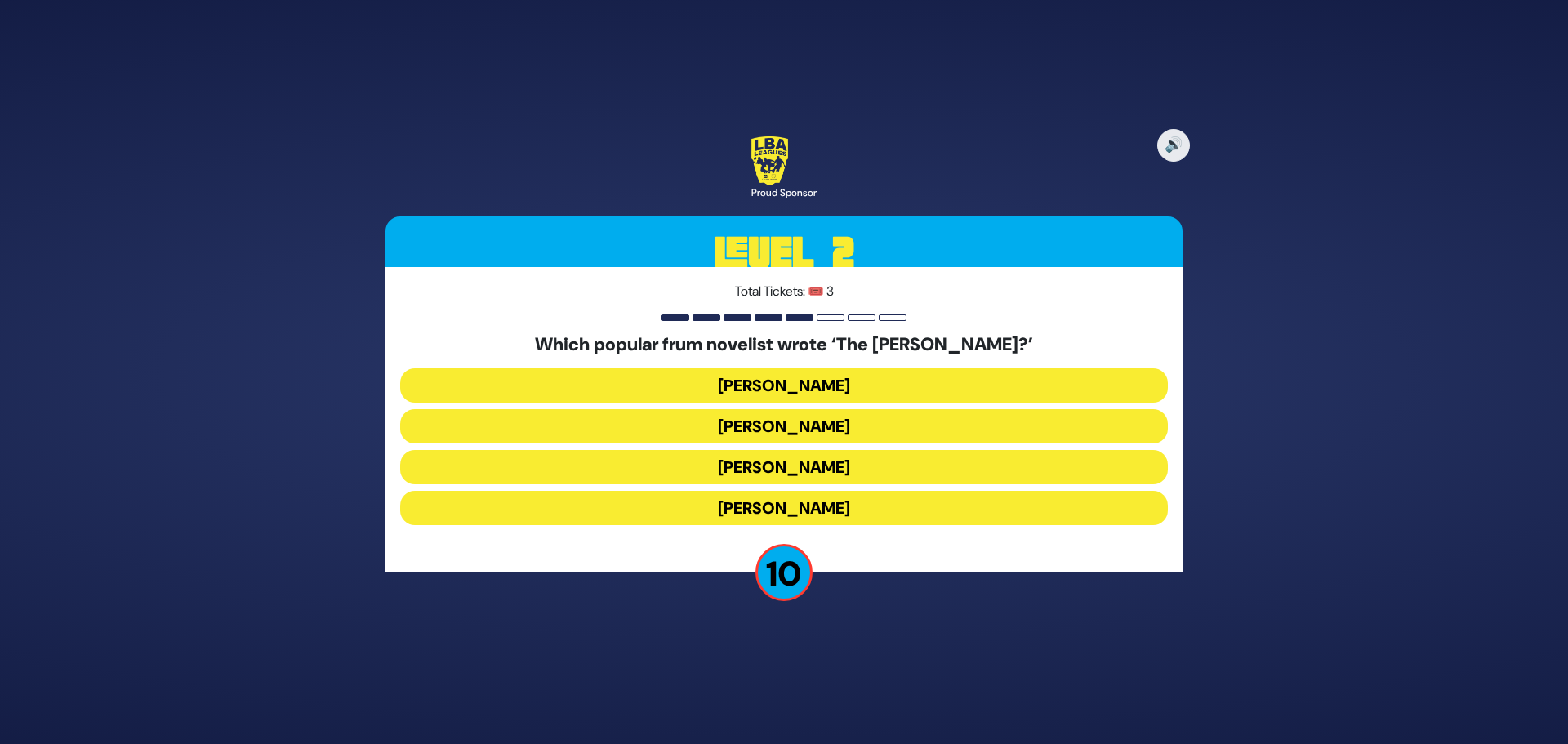
click at [784, 390] on button "[PERSON_NAME]" at bounding box center [784, 384] width 768 height 34
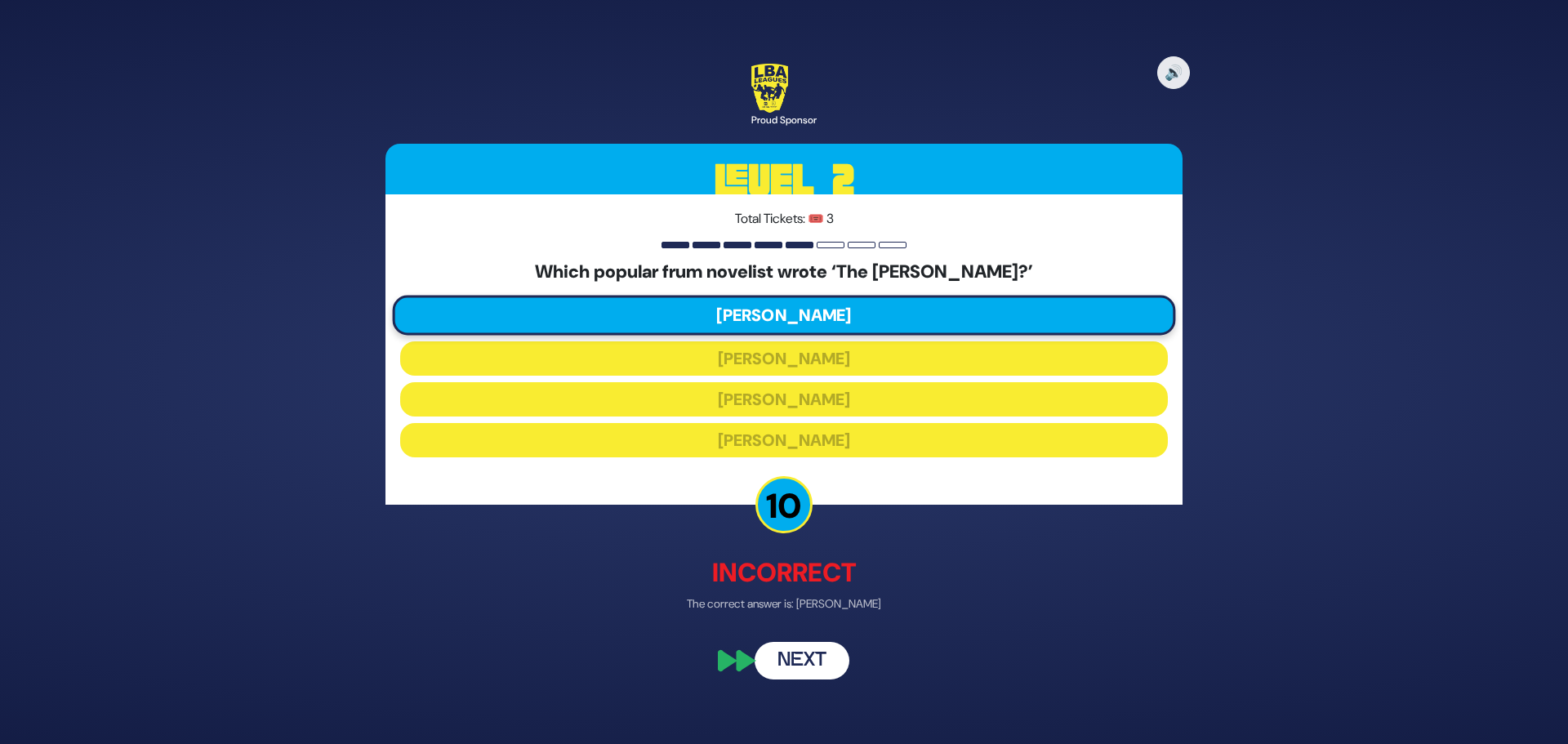
click at [797, 660] on button "Next" at bounding box center [801, 661] width 95 height 38
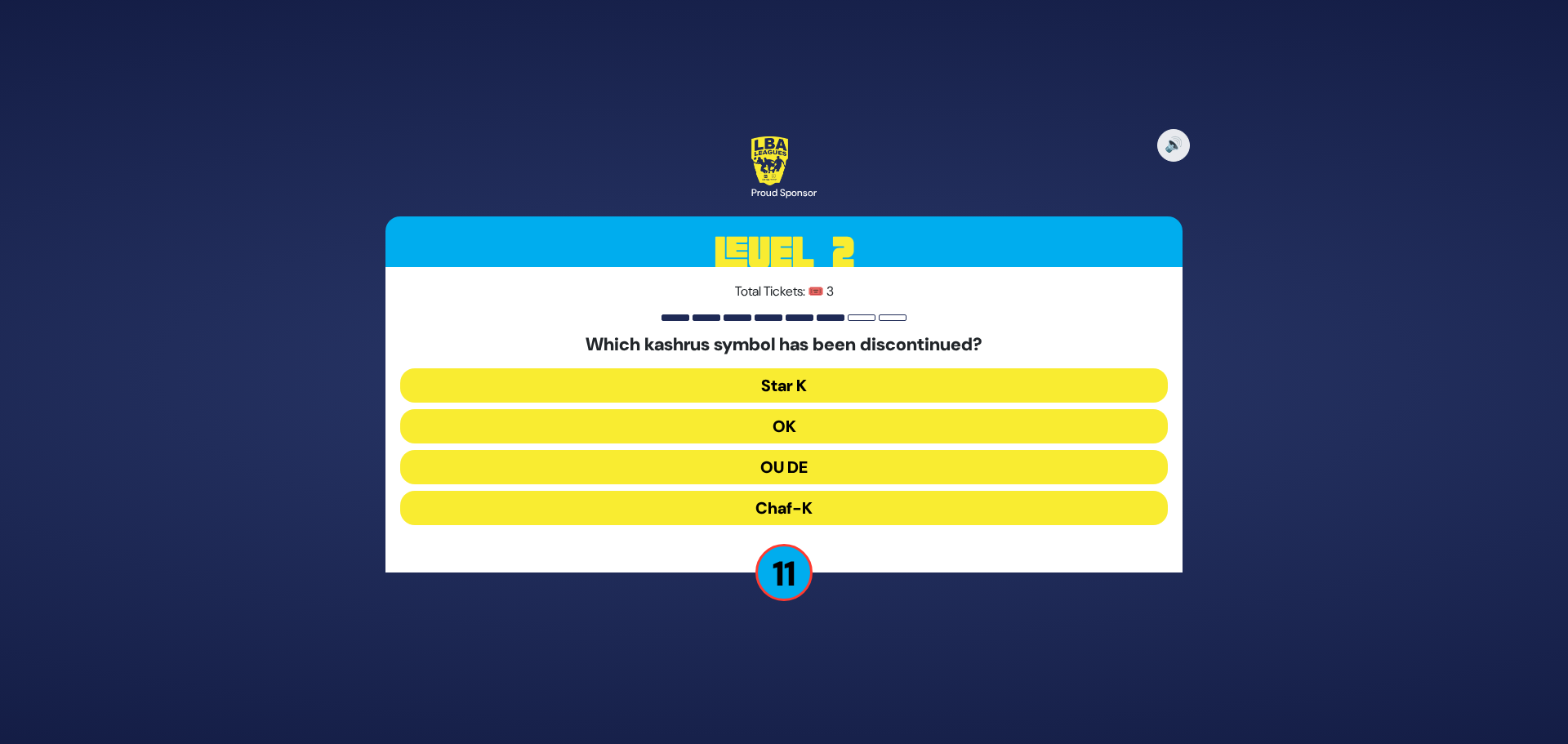
click at [798, 465] on button "OU DE" at bounding box center [784, 466] width 768 height 34
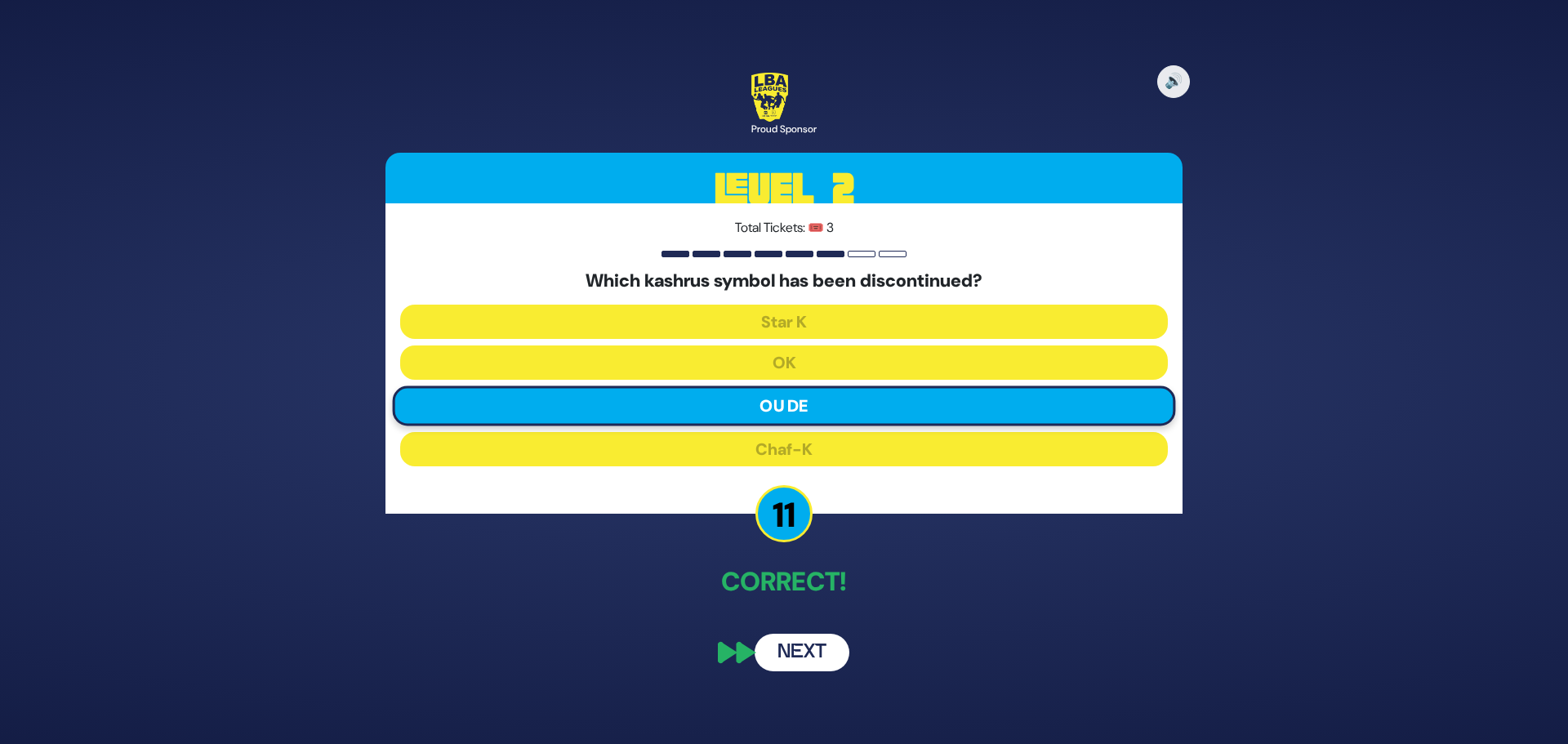
click at [797, 647] on button "Next" at bounding box center [801, 652] width 95 height 38
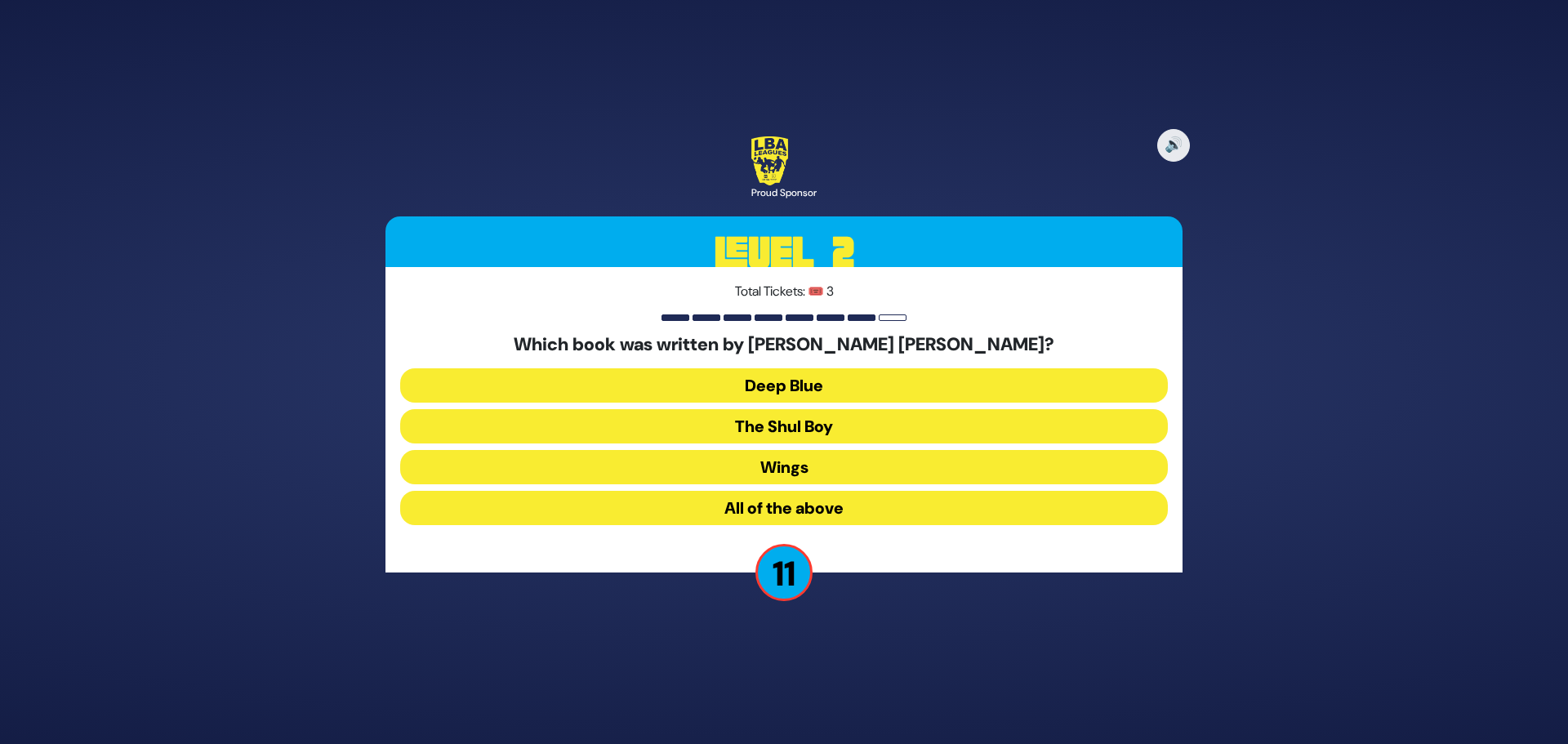
click at [798, 509] on button "All of the above" at bounding box center [784, 508] width 768 height 34
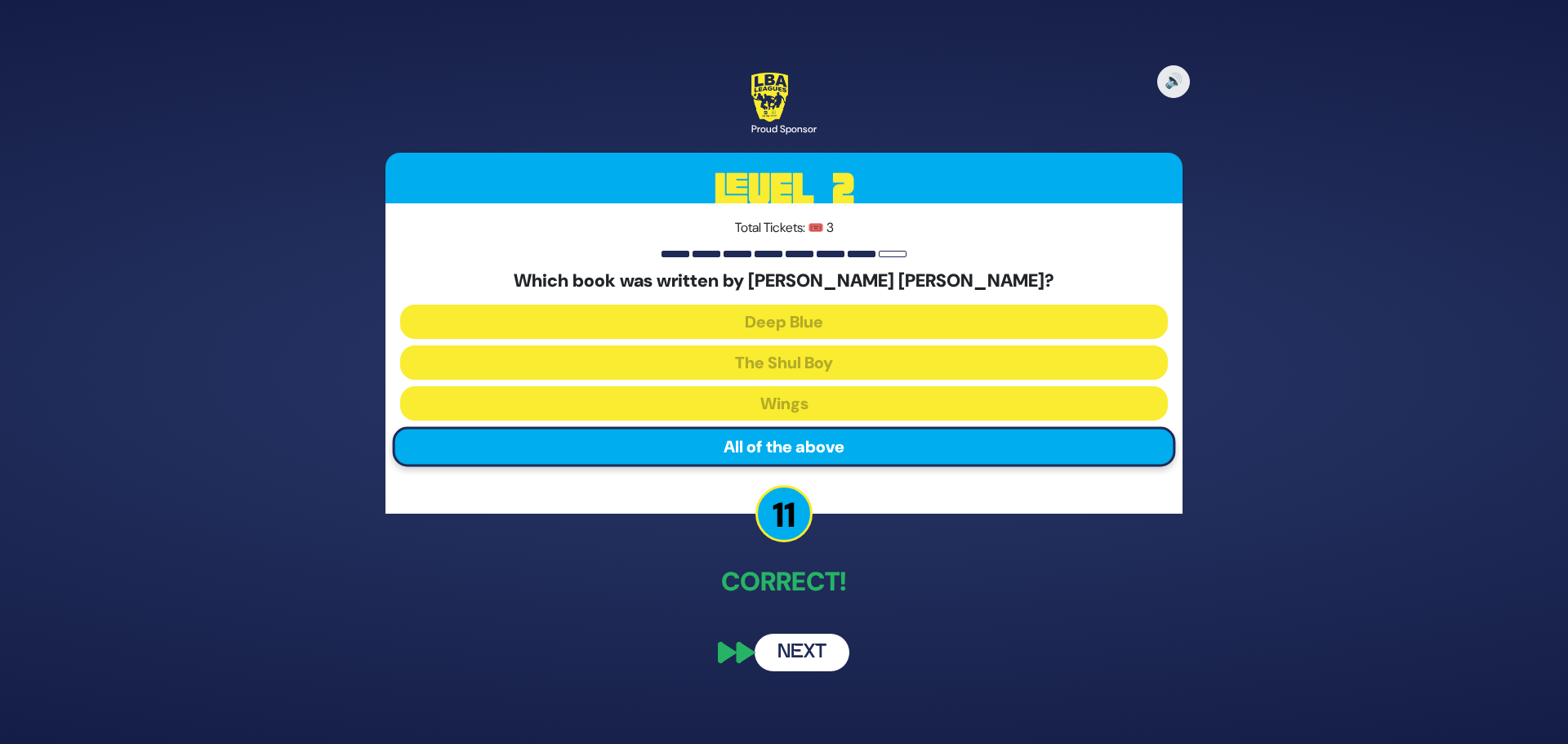
click at [793, 654] on button "Next" at bounding box center [801, 652] width 95 height 38
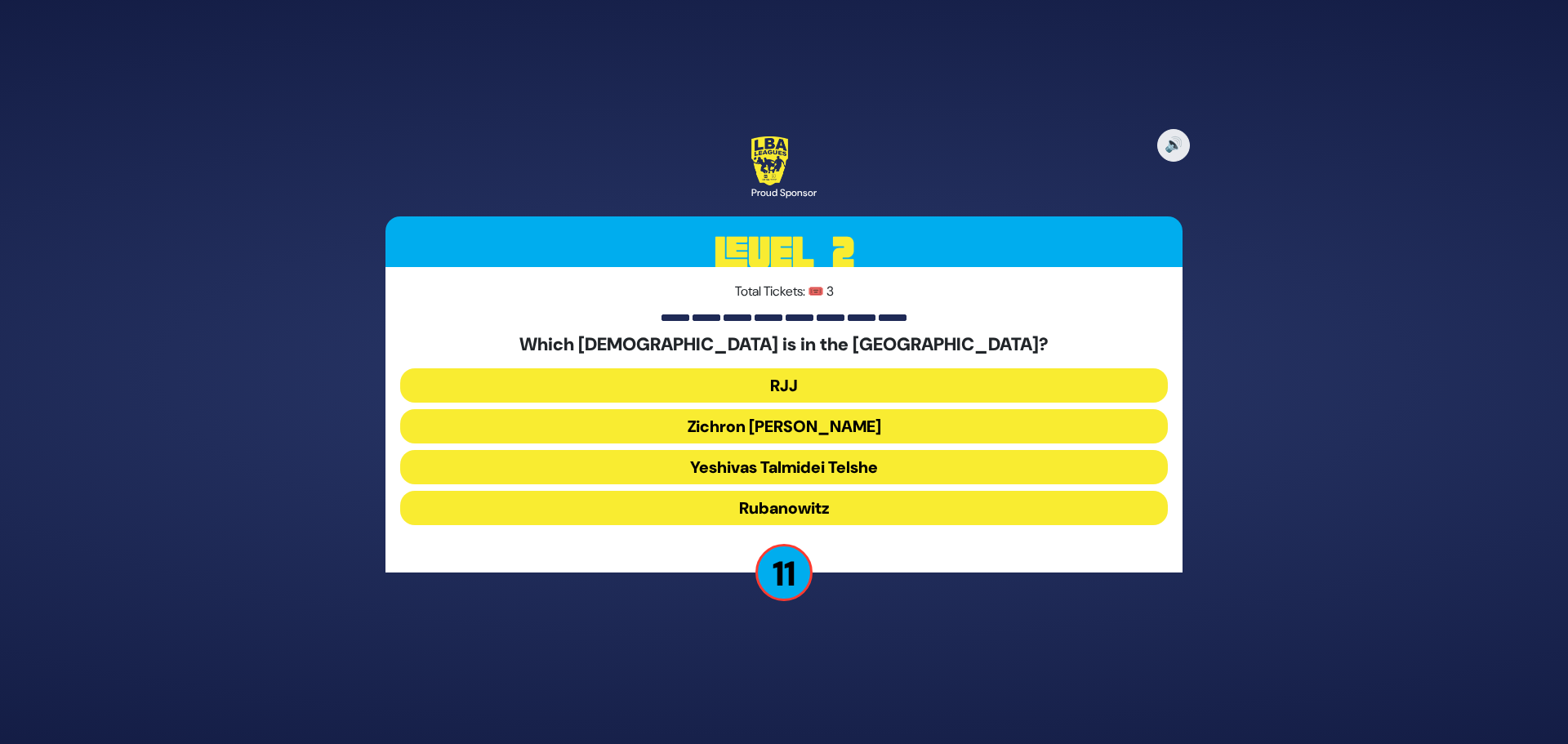
click at [784, 507] on button "Rubanowitz" at bounding box center [784, 508] width 768 height 34
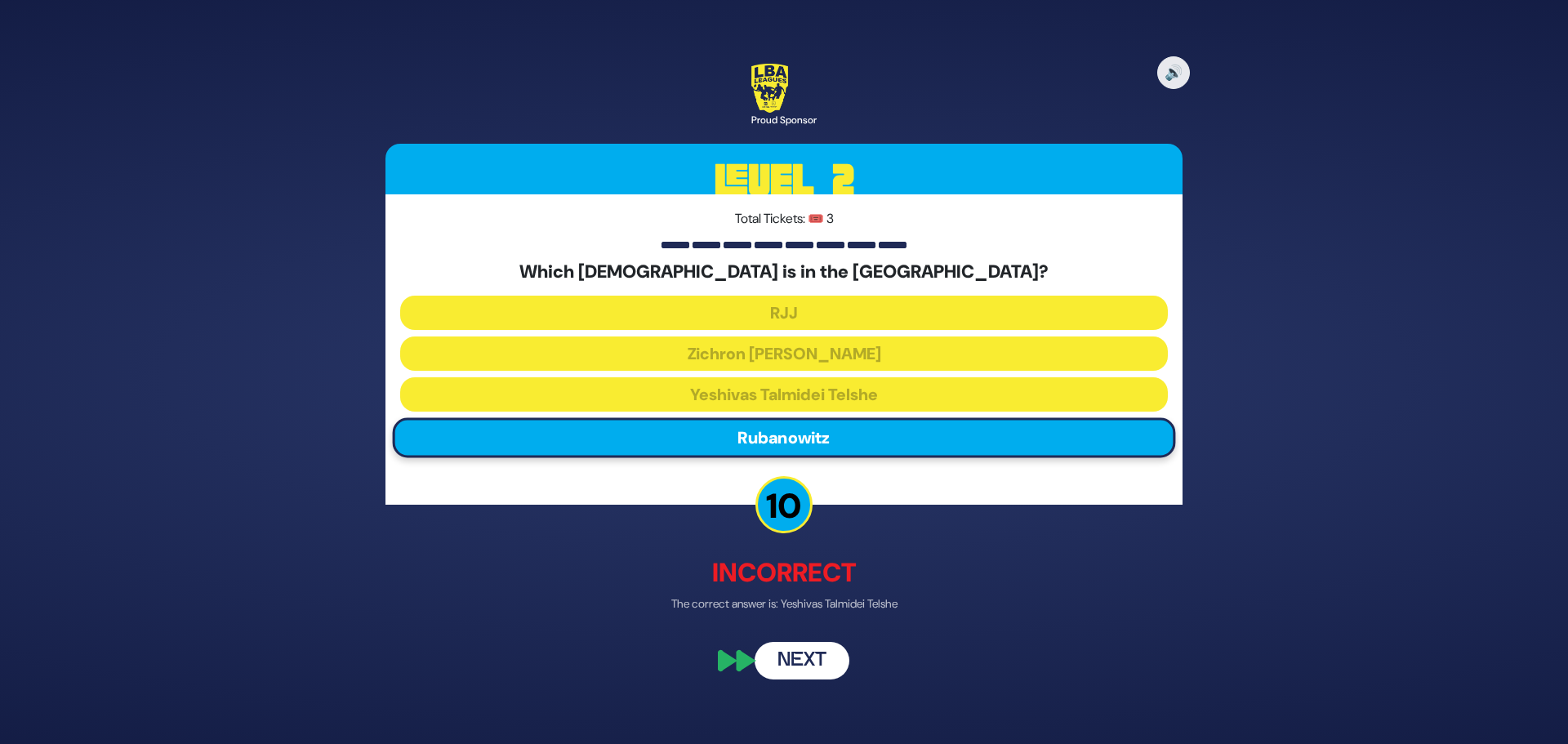
click at [795, 658] on button "Next" at bounding box center [801, 661] width 95 height 38
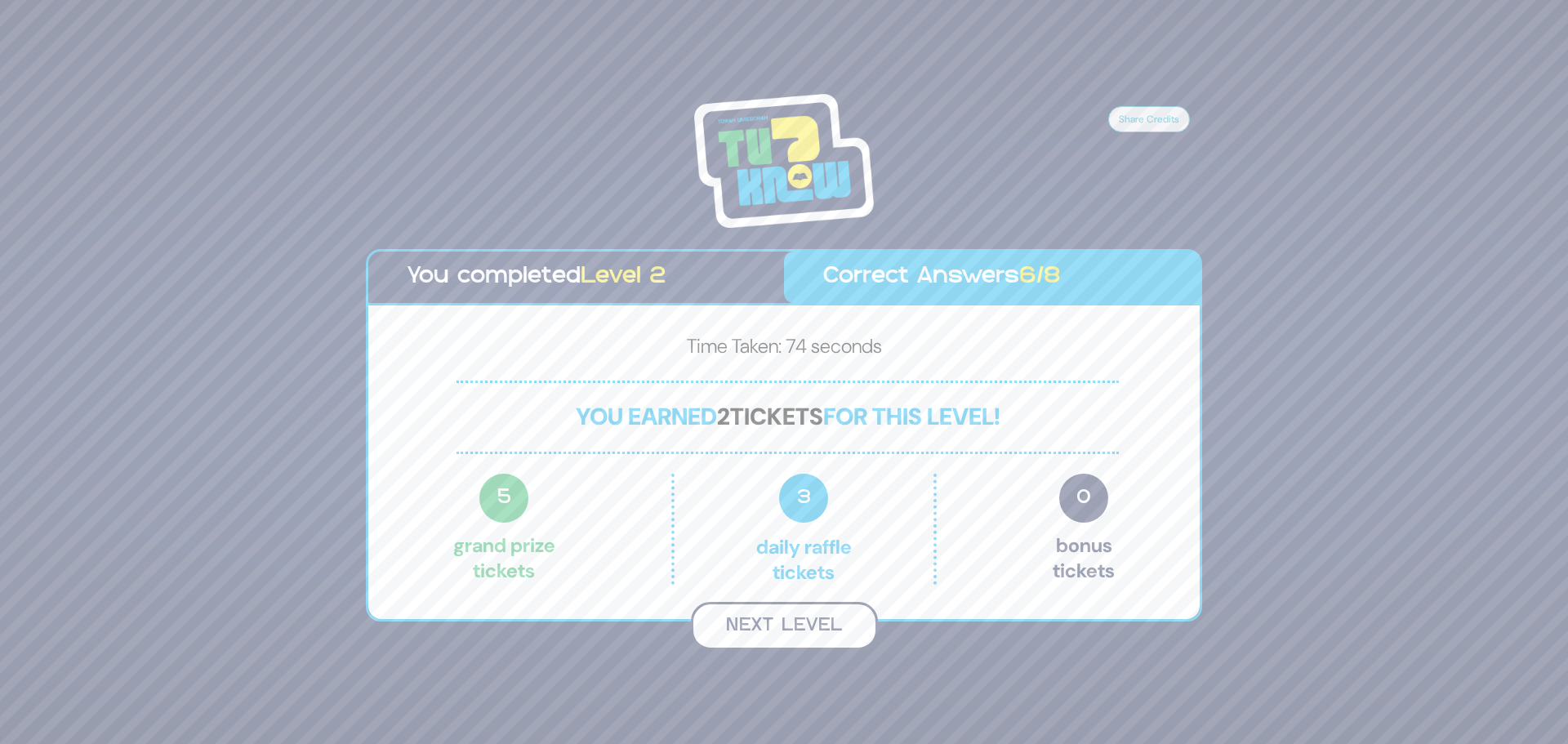
click at [787, 631] on button "Next Level" at bounding box center [784, 625] width 187 height 48
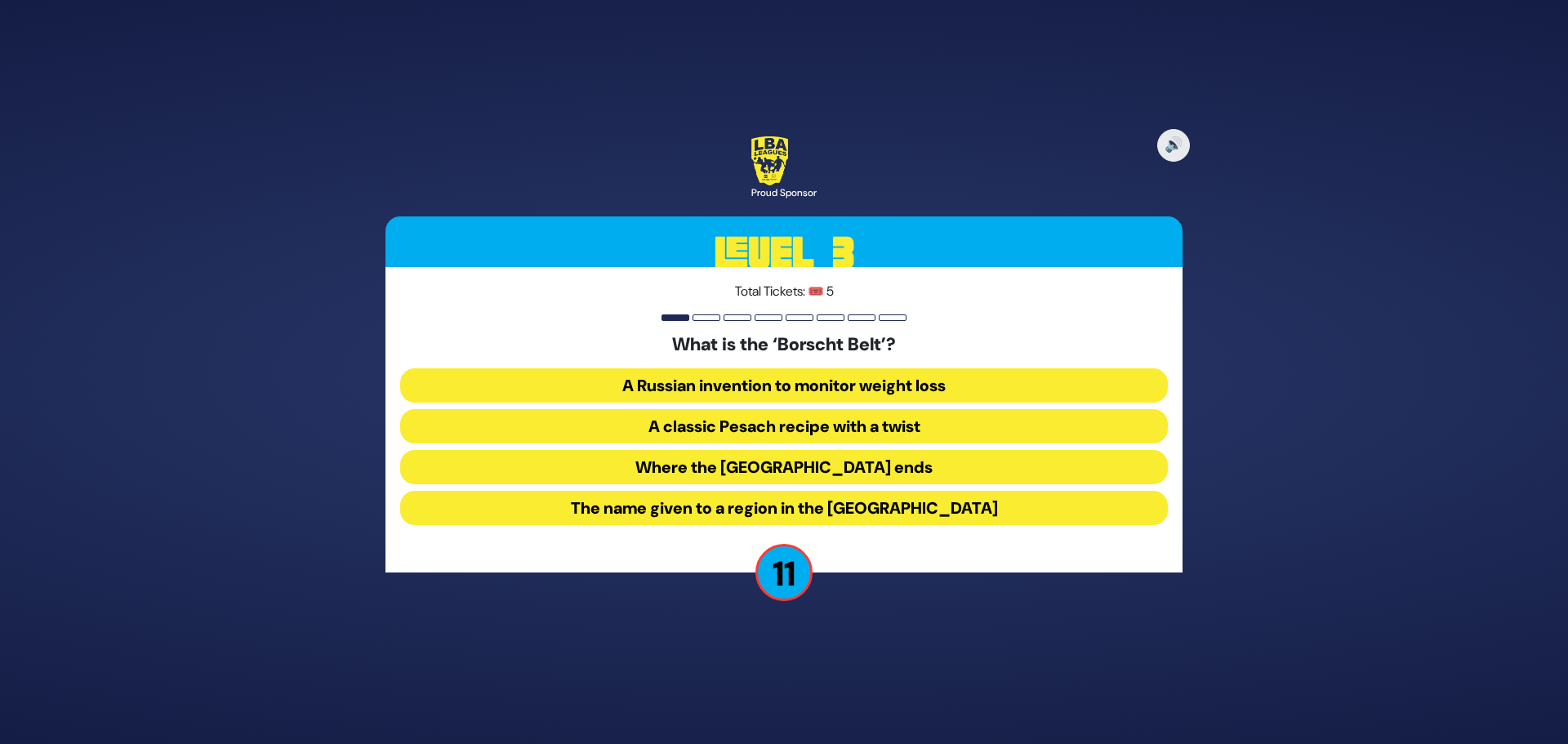
click at [702, 508] on button "The name given to a region in the [GEOGRAPHIC_DATA]" at bounding box center [784, 508] width 768 height 34
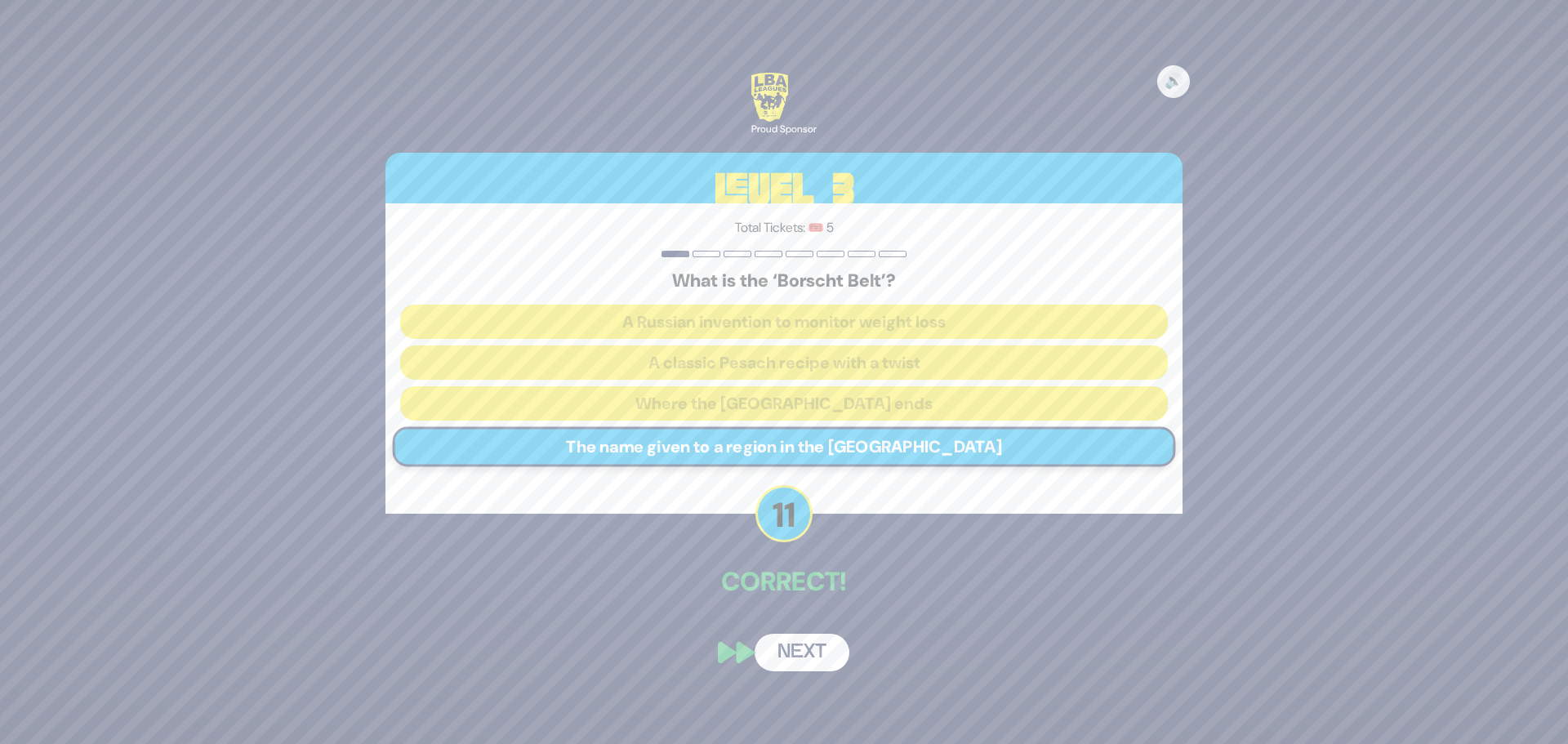
click at [810, 659] on button "Next" at bounding box center [801, 652] width 95 height 38
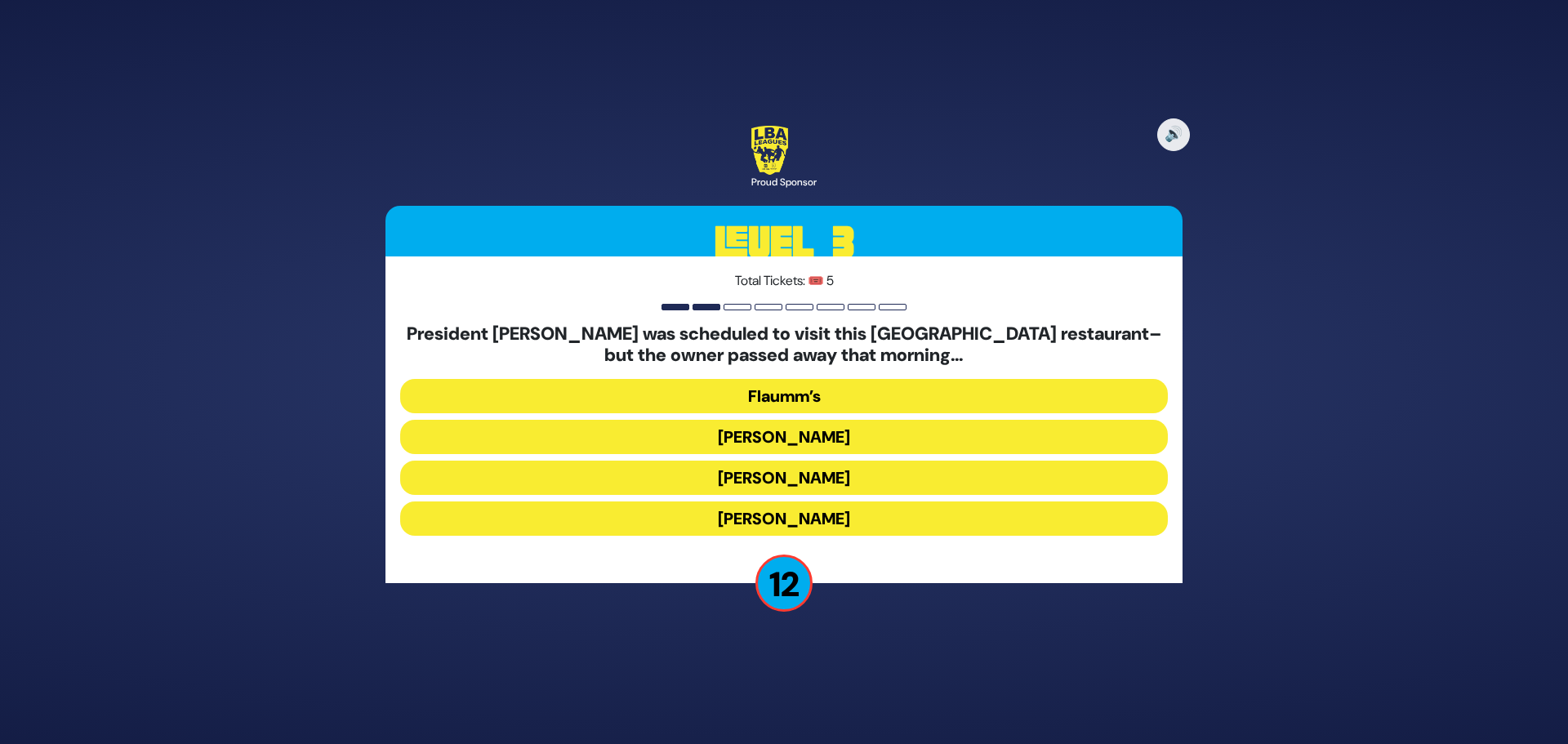
click at [785, 475] on button "[PERSON_NAME]" at bounding box center [784, 477] width 768 height 34
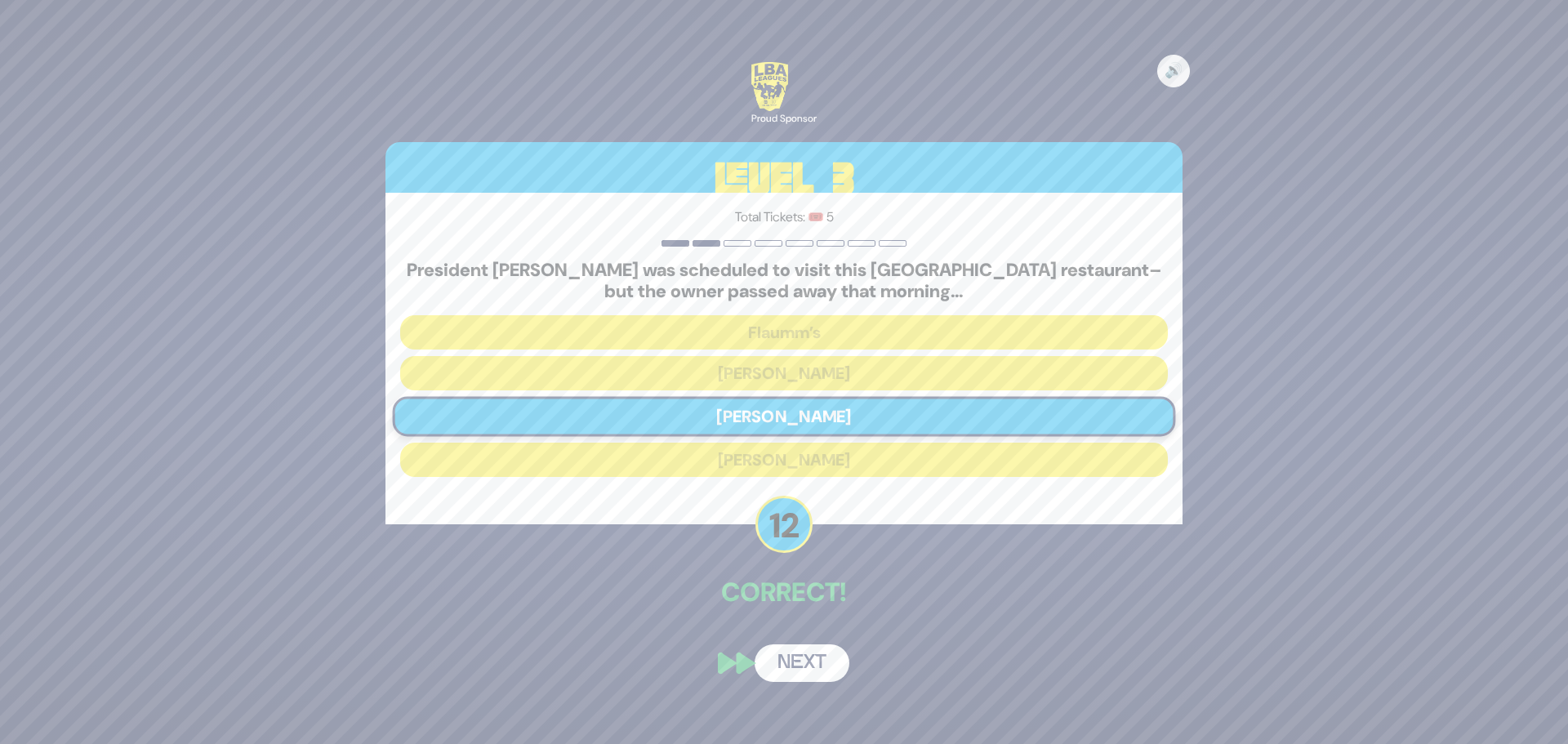
click at [795, 657] on button "Next" at bounding box center [801, 663] width 95 height 38
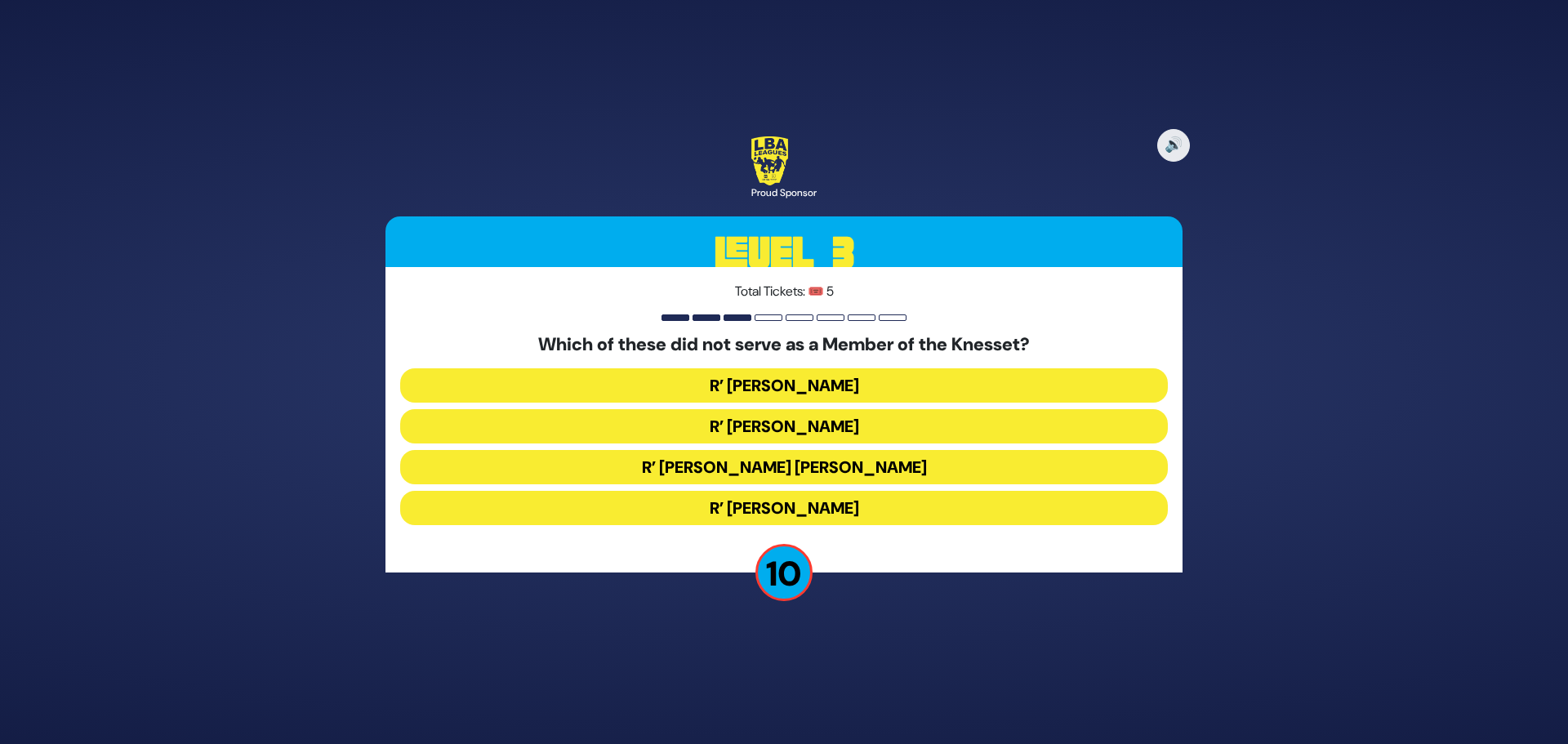
click at [776, 503] on button "R’ [PERSON_NAME]" at bounding box center [784, 508] width 768 height 34
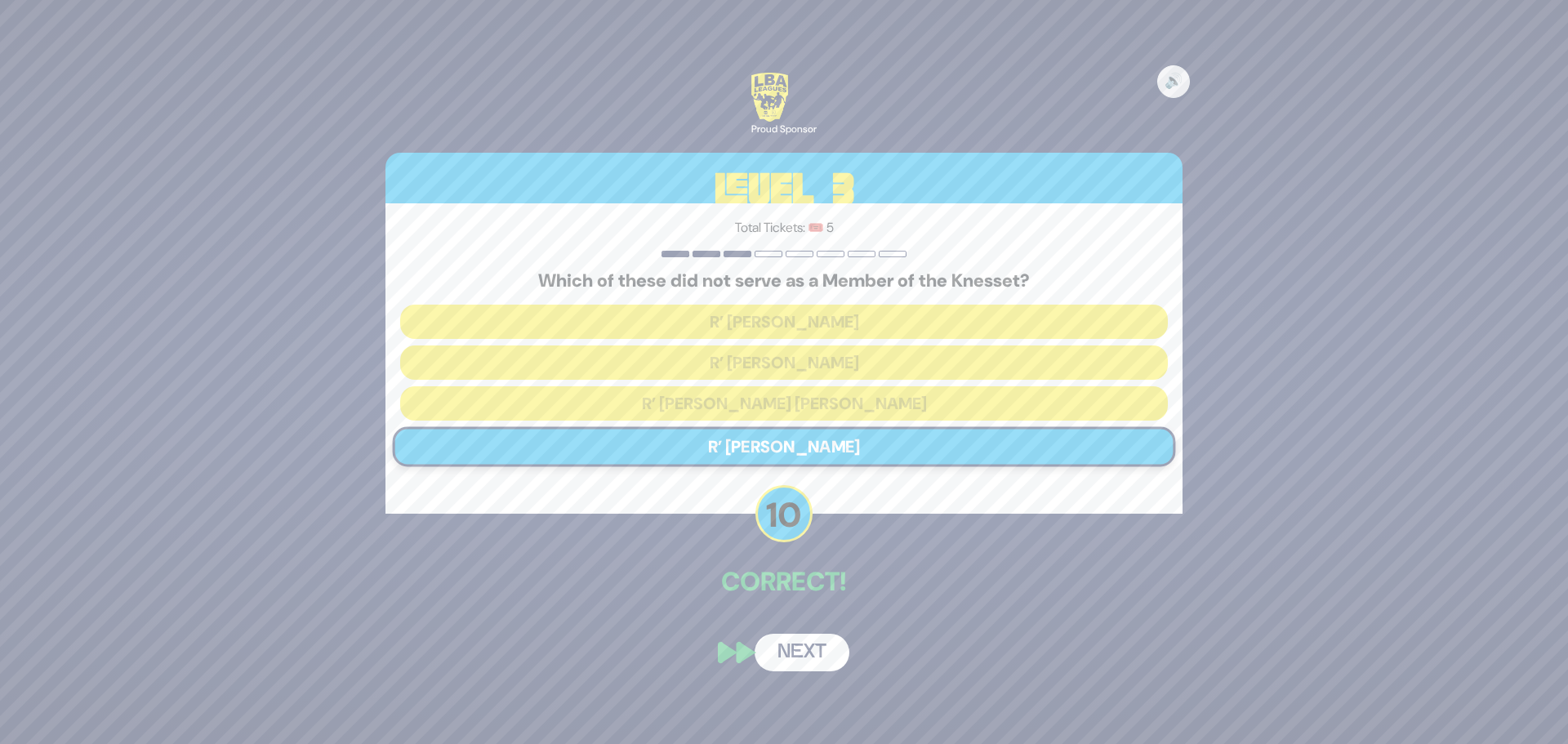
click at [795, 653] on button "Next" at bounding box center [801, 652] width 95 height 38
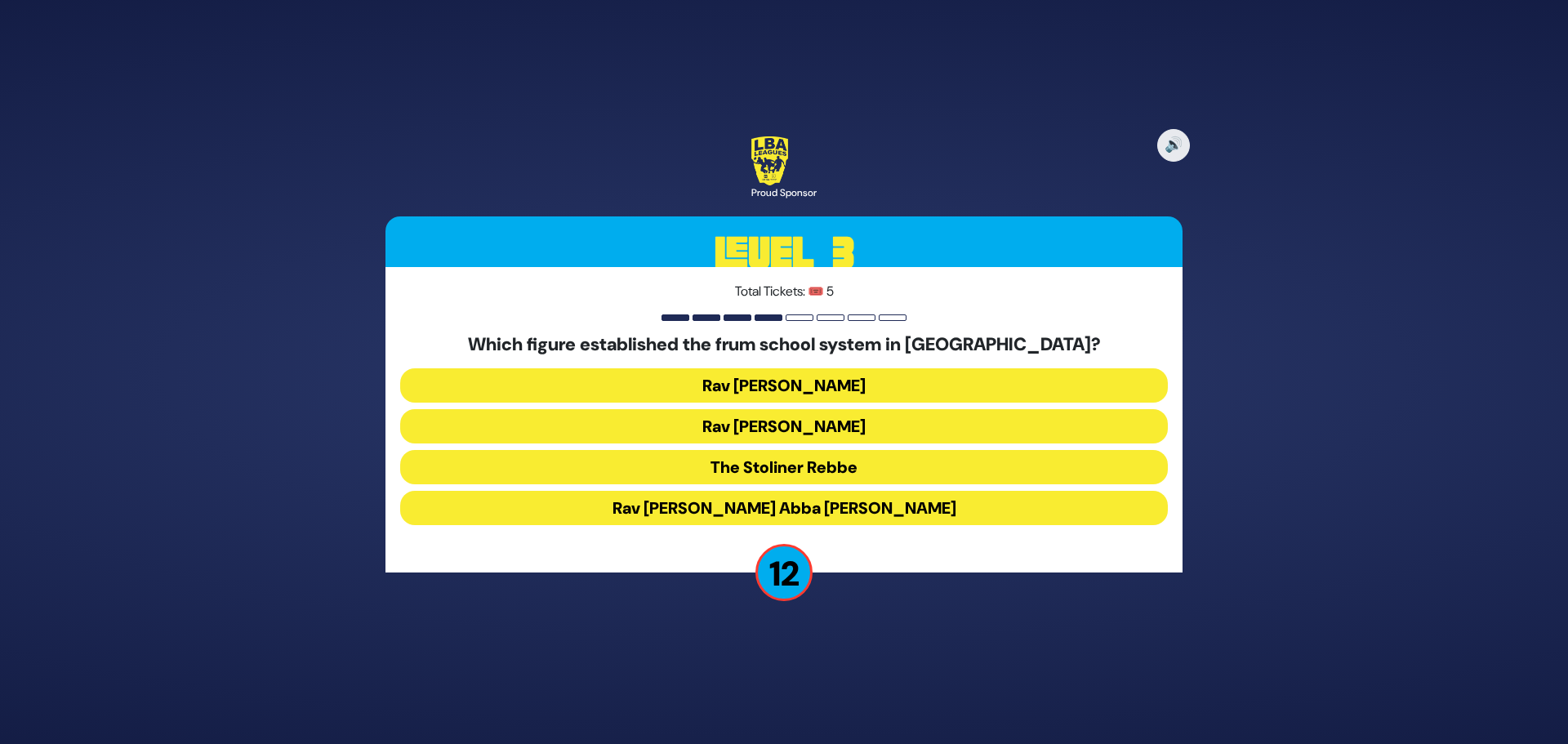
click at [774, 390] on button "Rav [PERSON_NAME]" at bounding box center [784, 384] width 768 height 34
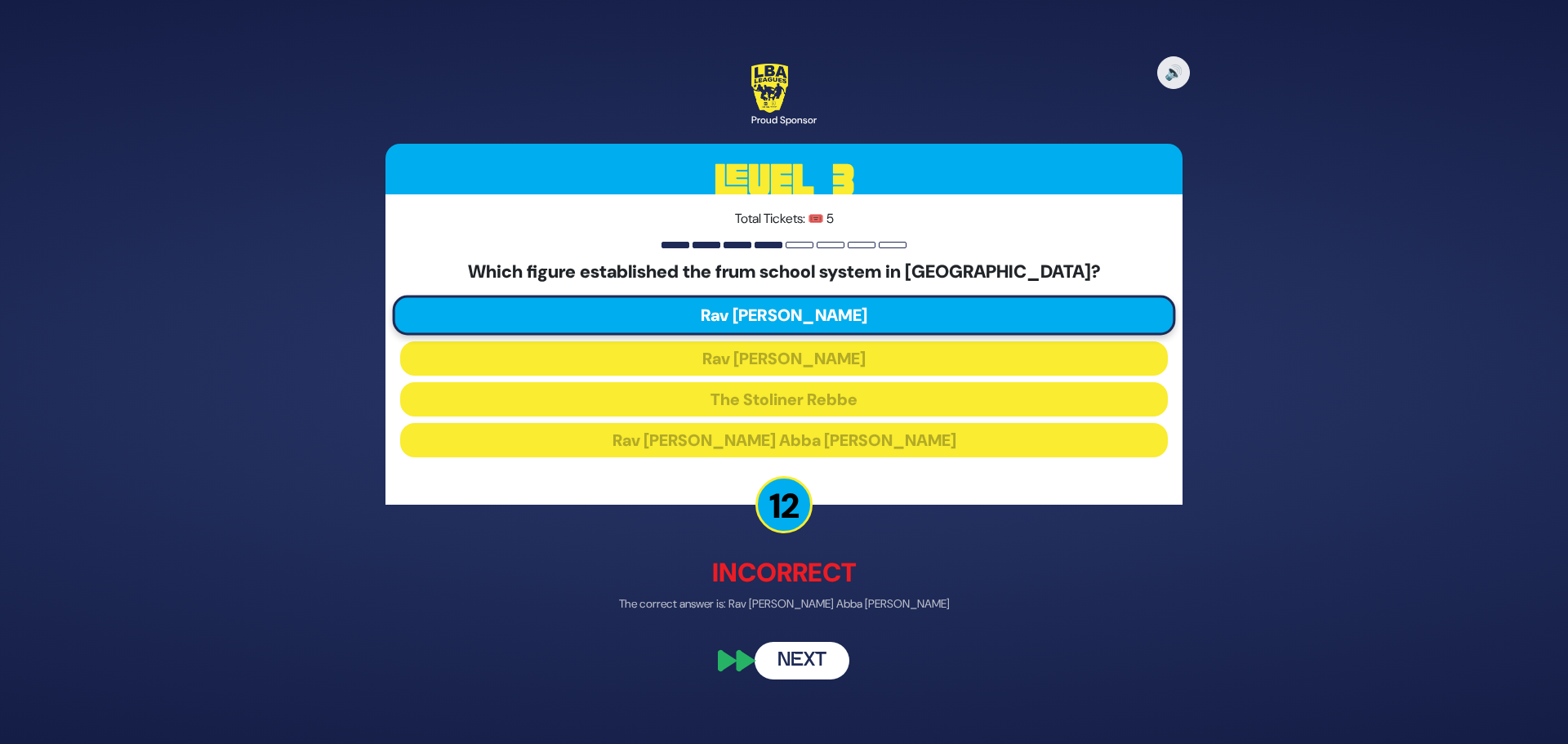
click at [798, 653] on button "Next" at bounding box center [801, 661] width 95 height 38
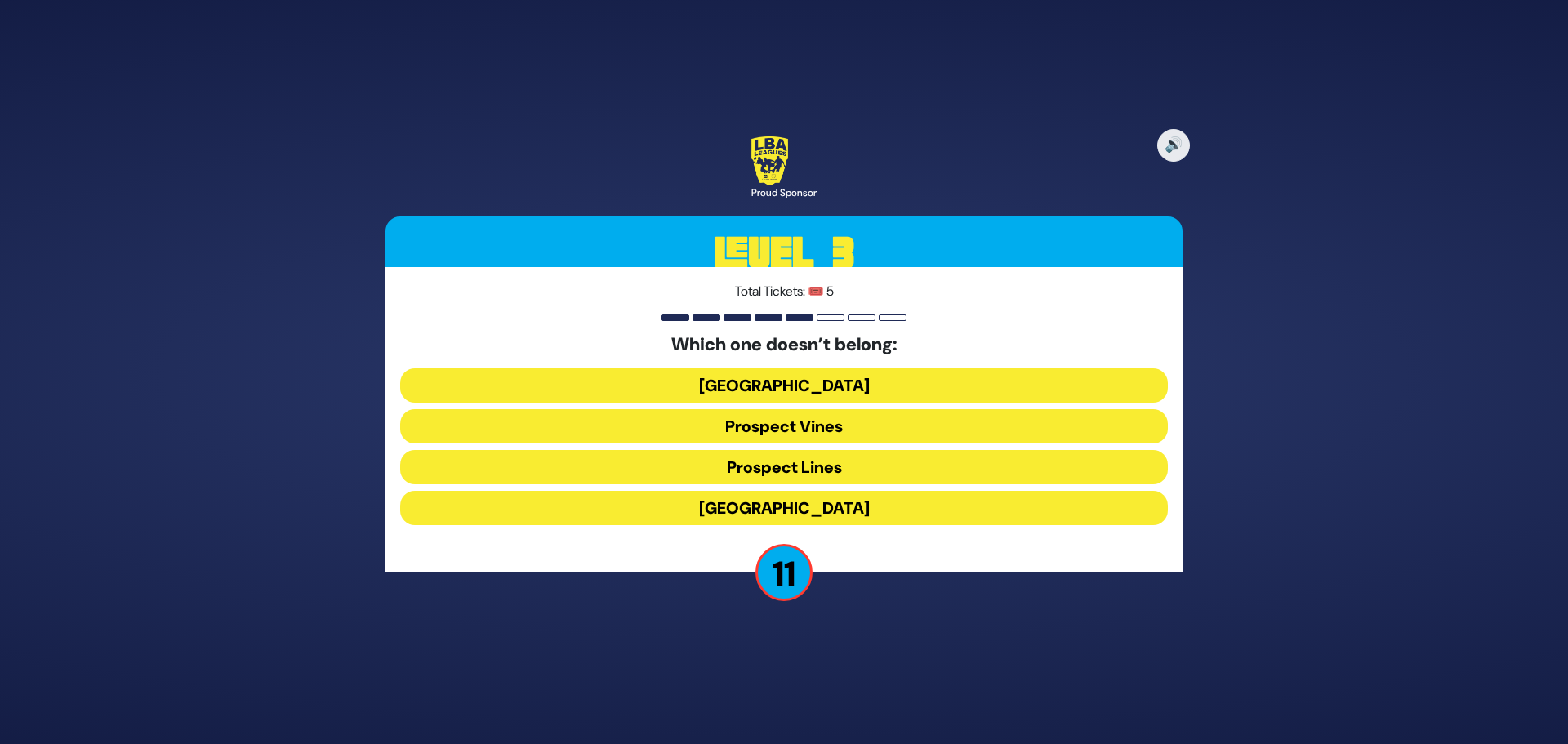
click at [786, 468] on button "Prospect Lines" at bounding box center [784, 466] width 768 height 34
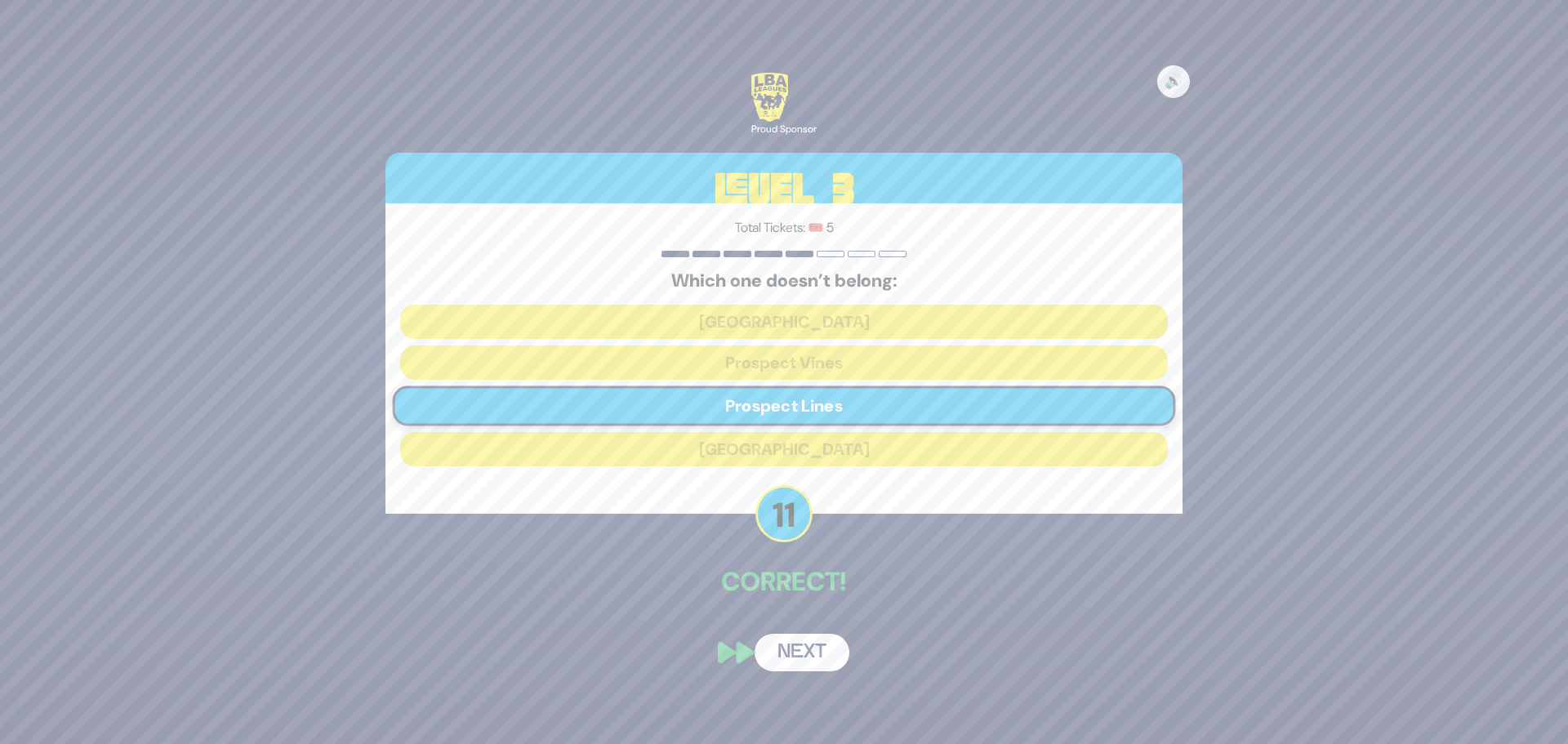
click at [795, 655] on button "Next" at bounding box center [801, 652] width 95 height 38
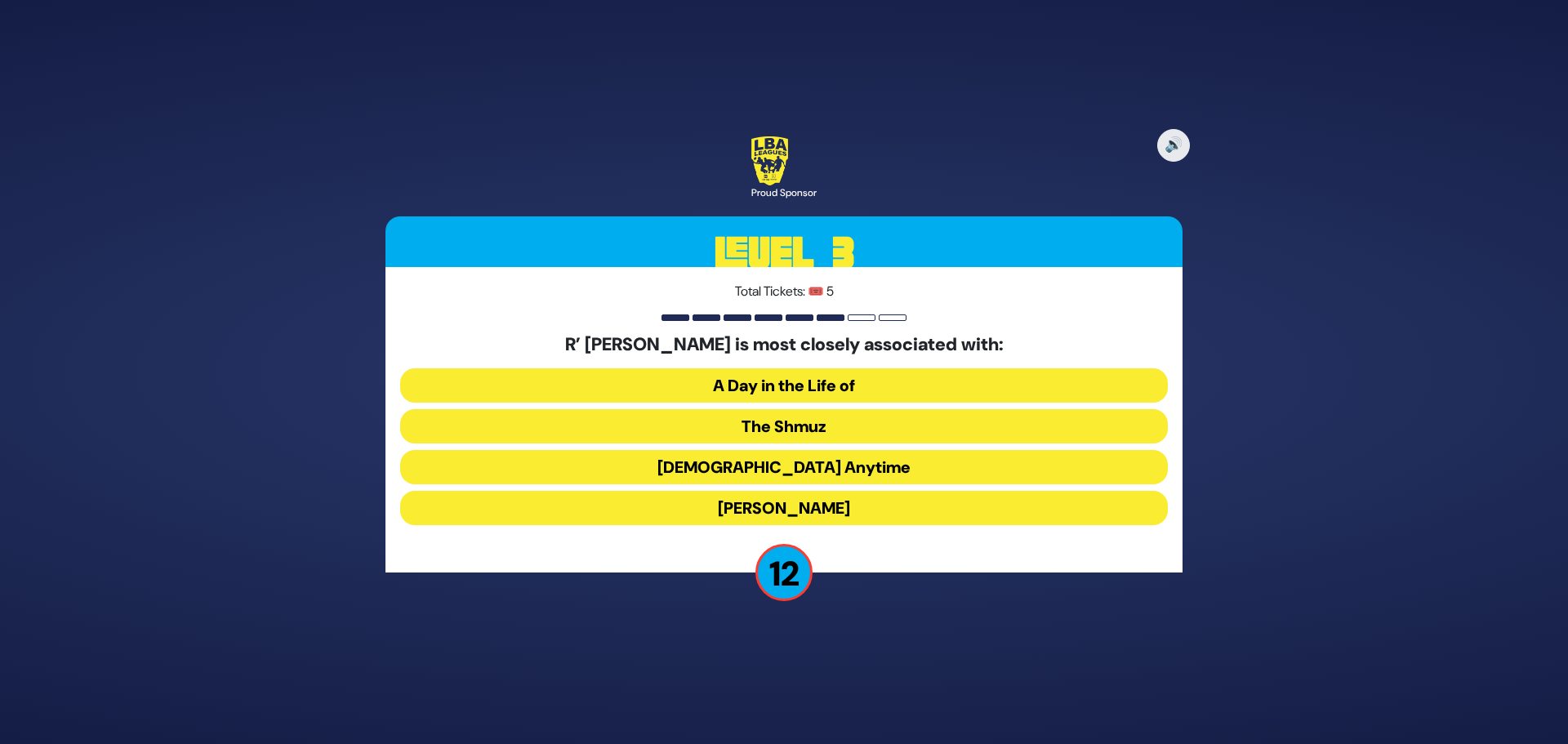
click at [791, 433] on button "The Shmuz" at bounding box center [784, 426] width 768 height 34
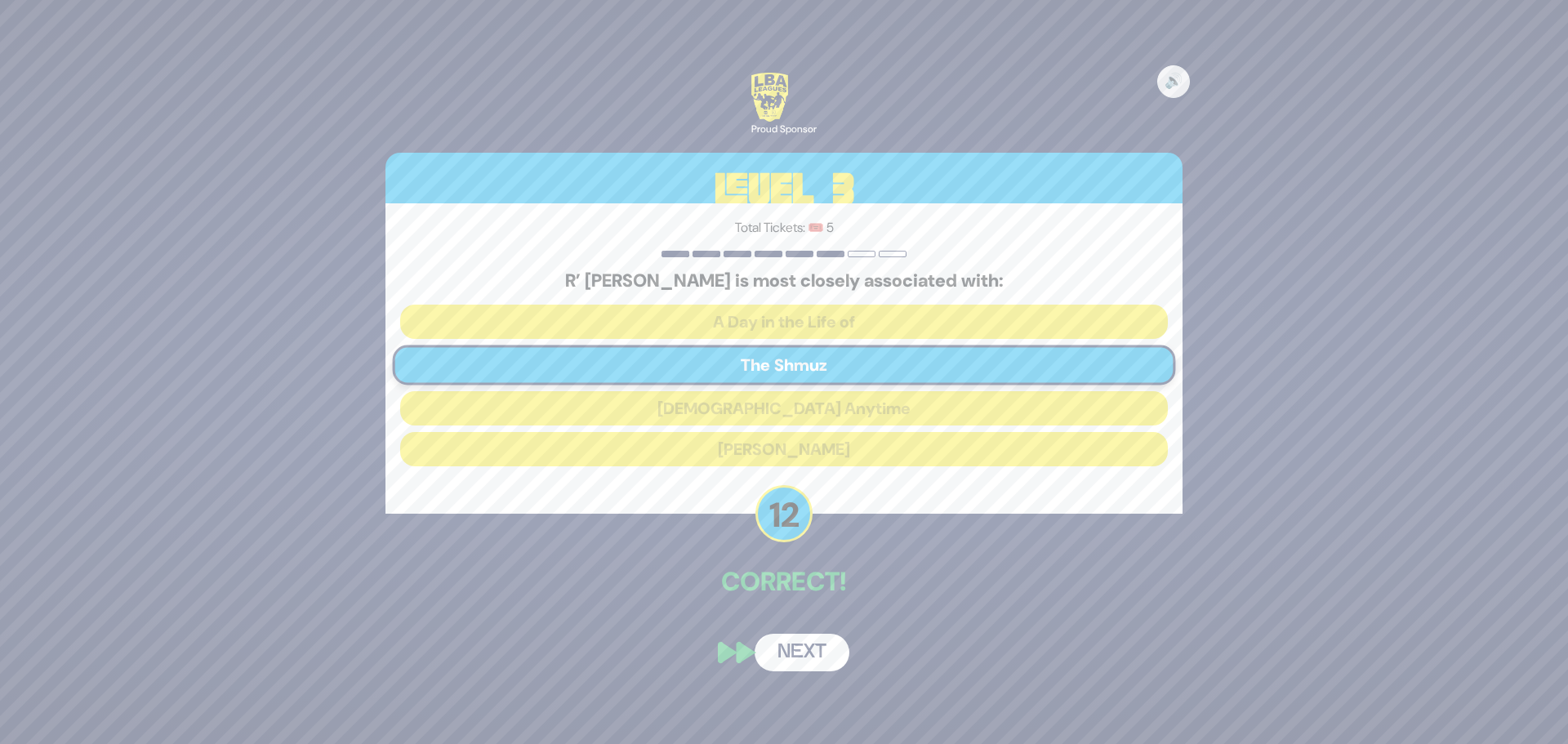
click at [800, 652] on button "Next" at bounding box center [801, 652] width 95 height 38
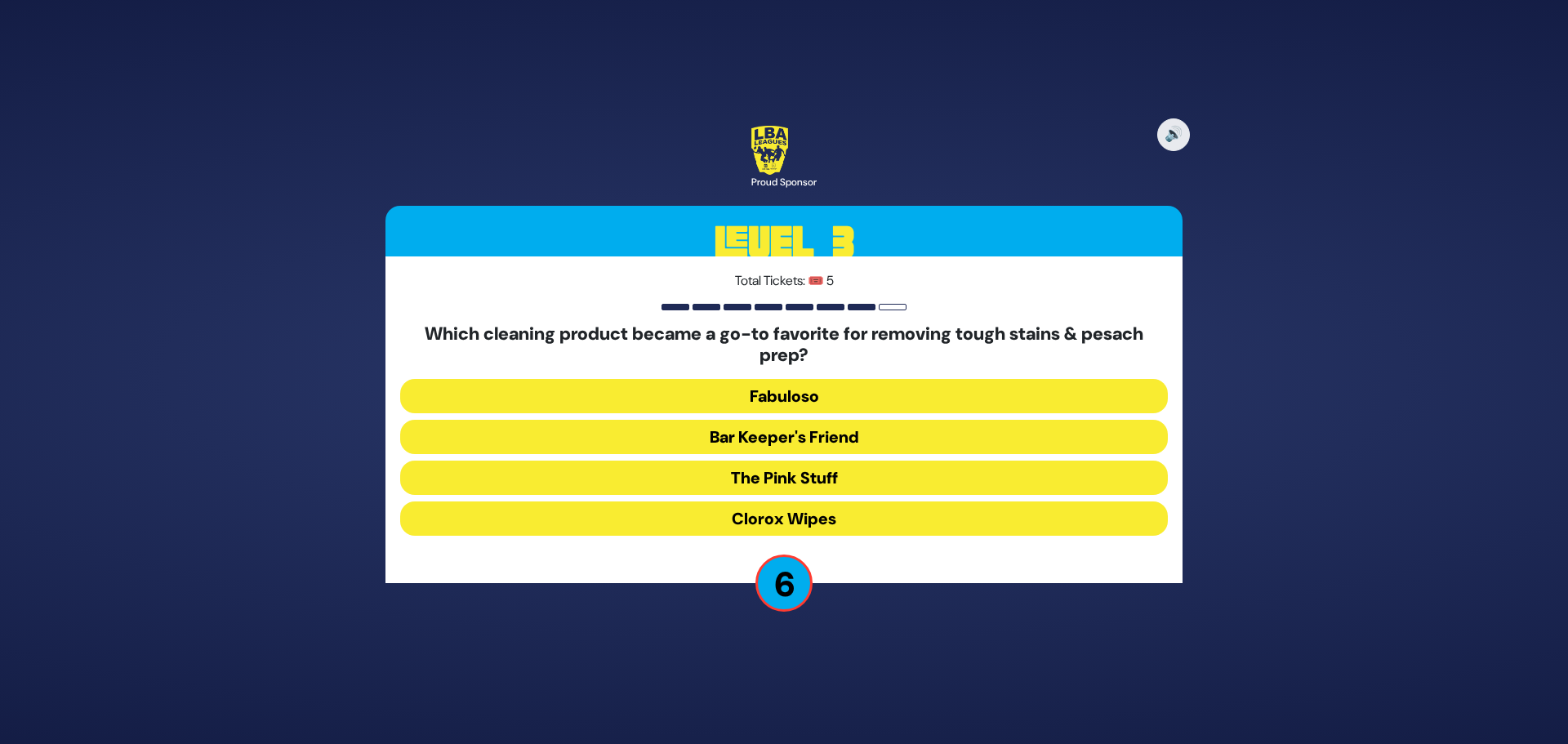
click at [798, 516] on button "Clorox Wipes" at bounding box center [784, 518] width 768 height 34
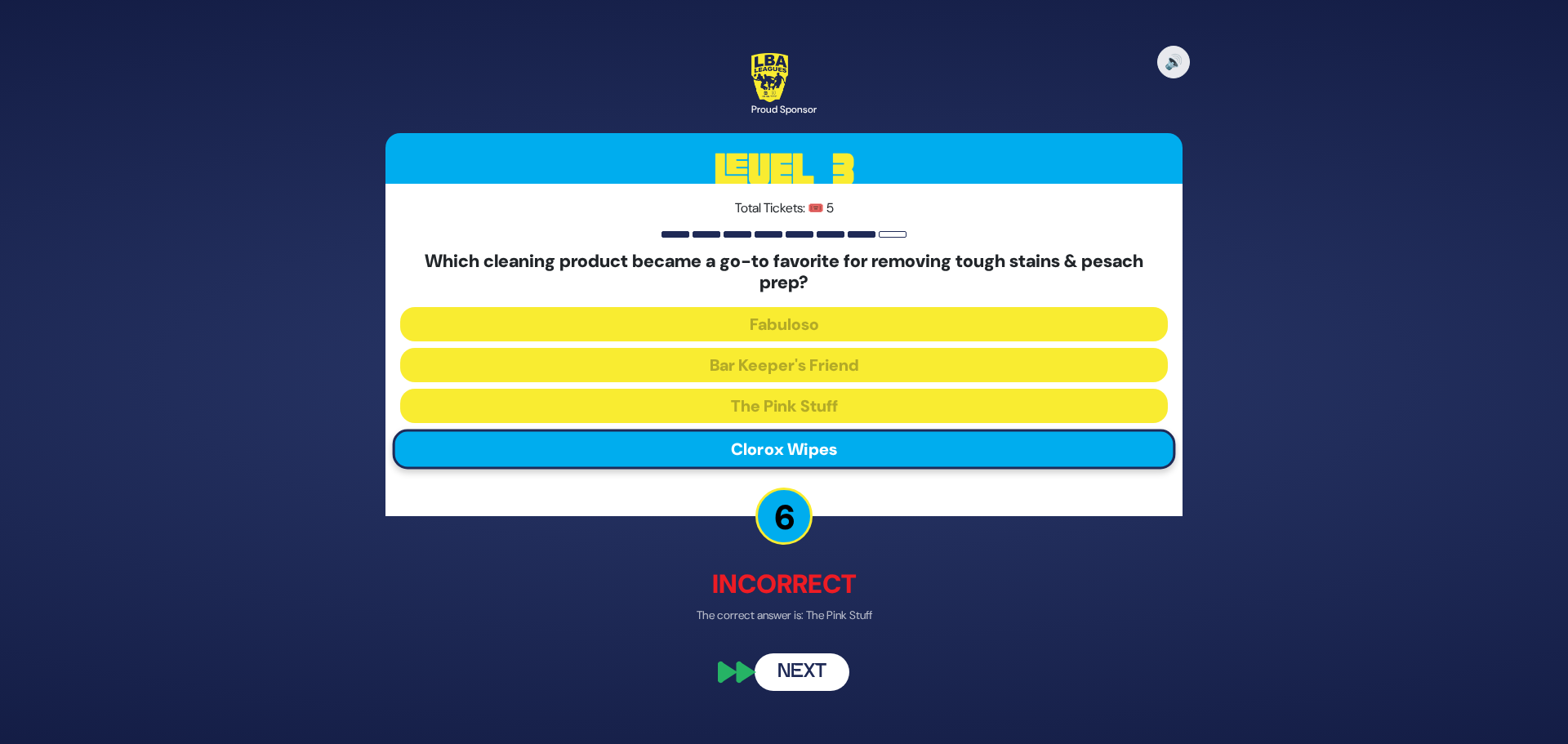
click at [805, 670] on button "Next" at bounding box center [801, 671] width 95 height 38
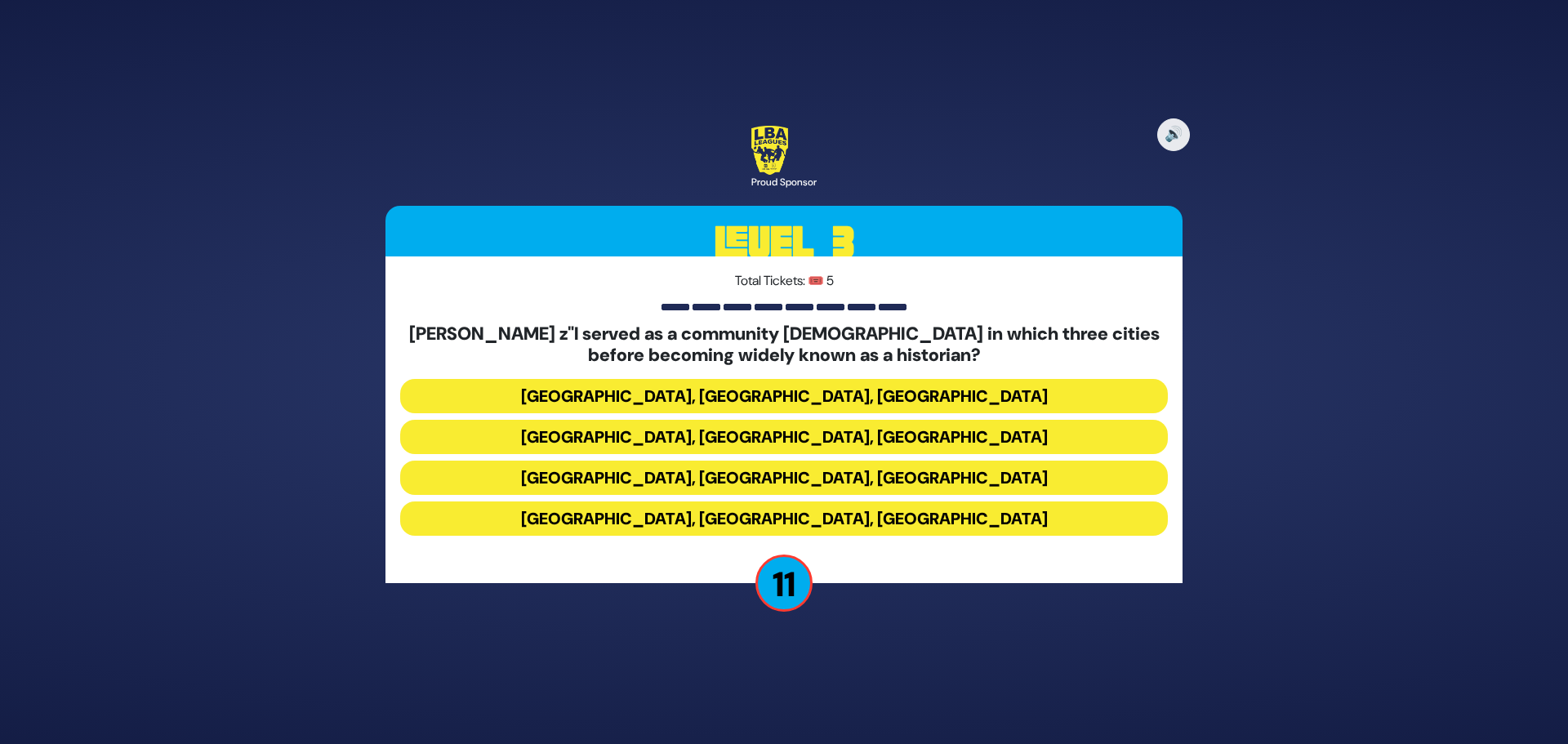
click at [761, 396] on button "[GEOGRAPHIC_DATA], [GEOGRAPHIC_DATA], [GEOGRAPHIC_DATA]" at bounding box center [784, 395] width 768 height 34
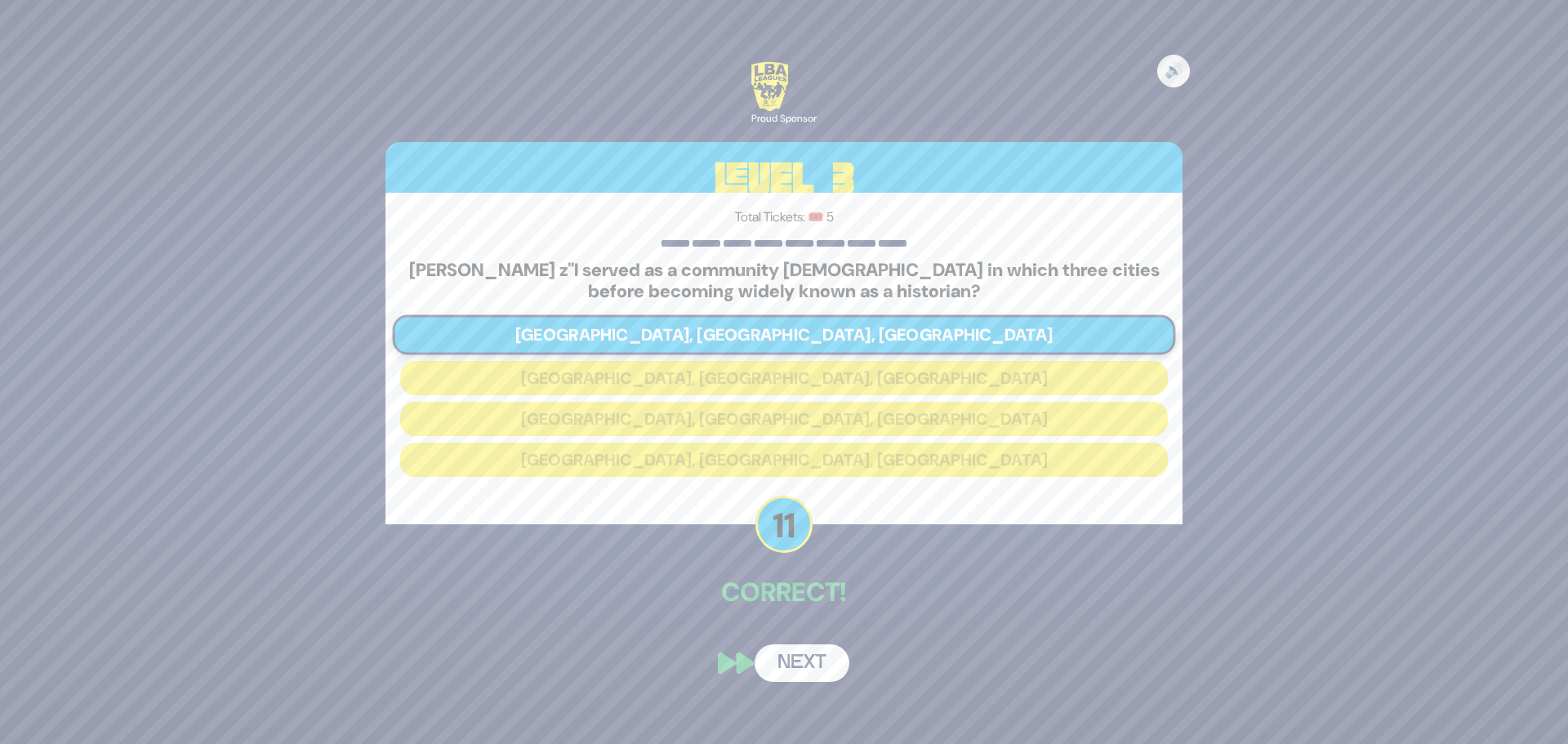
click at [798, 660] on button "Next" at bounding box center [801, 663] width 95 height 38
